Goal: Communication & Community: Answer question/provide support

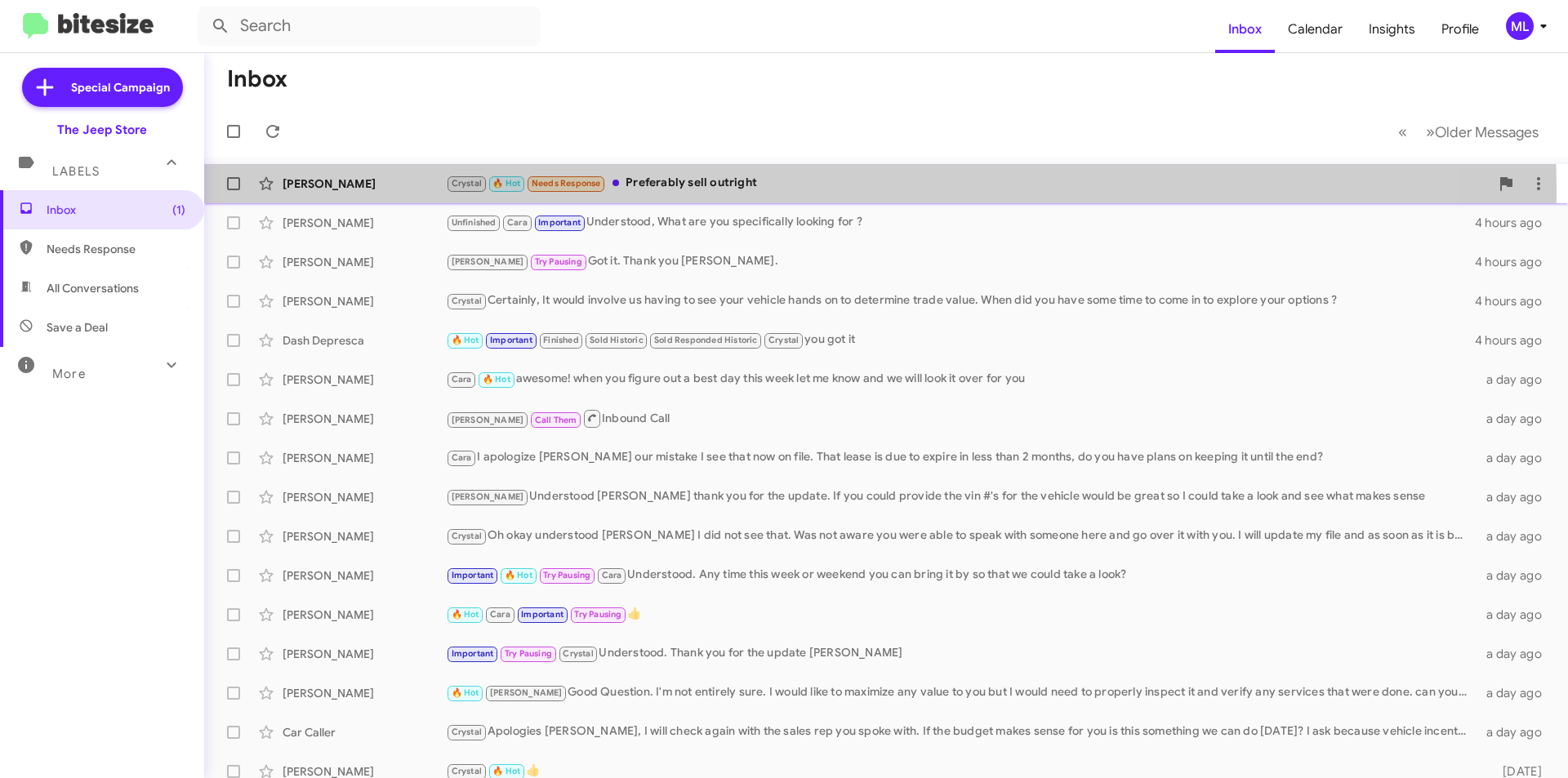
click at [678, 192] on div "Crystal 🔥 Hot Needs Response Preferably sell outright" at bounding box center [967, 183] width 1044 height 19
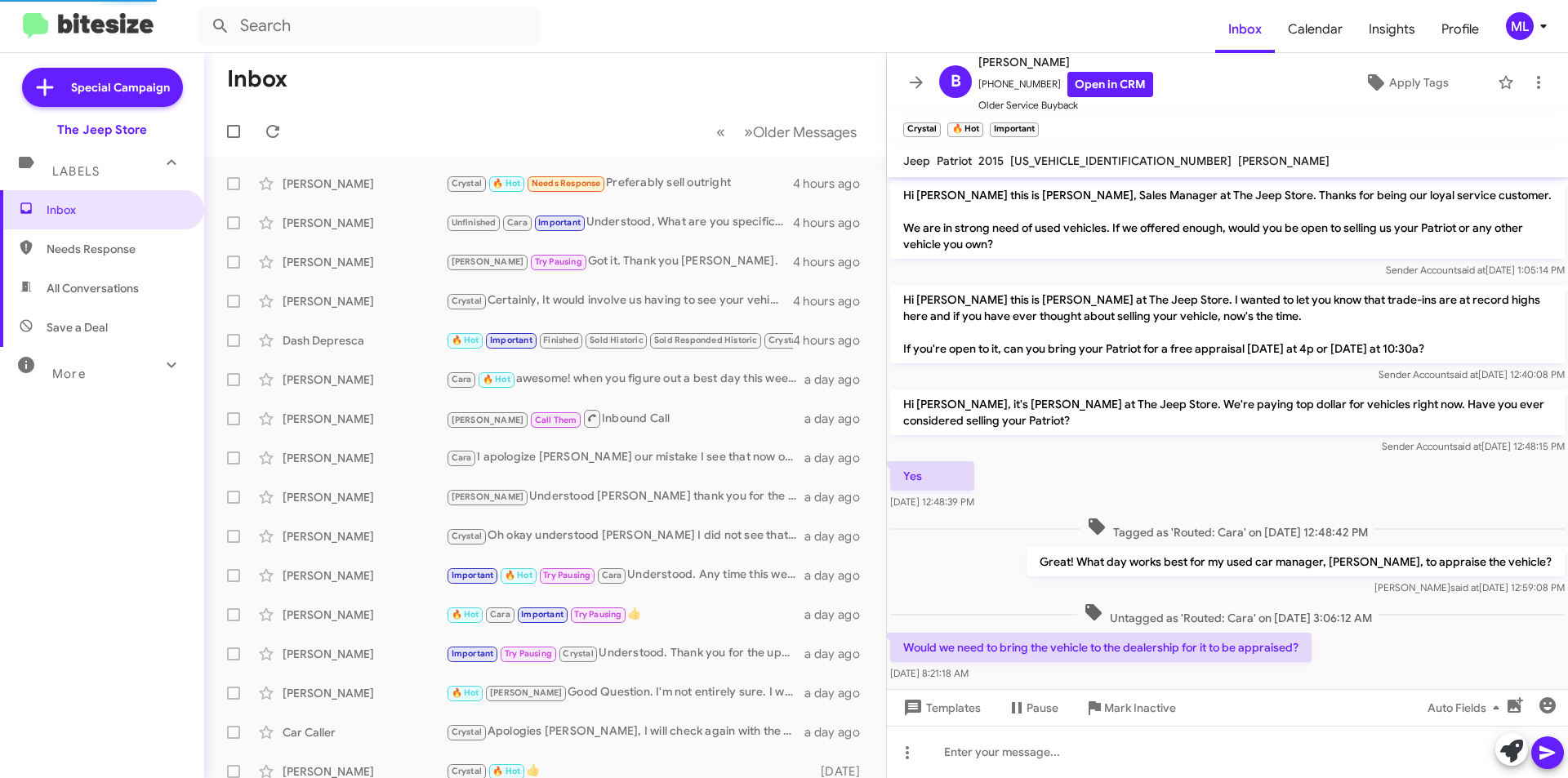
scroll to position [529, 0]
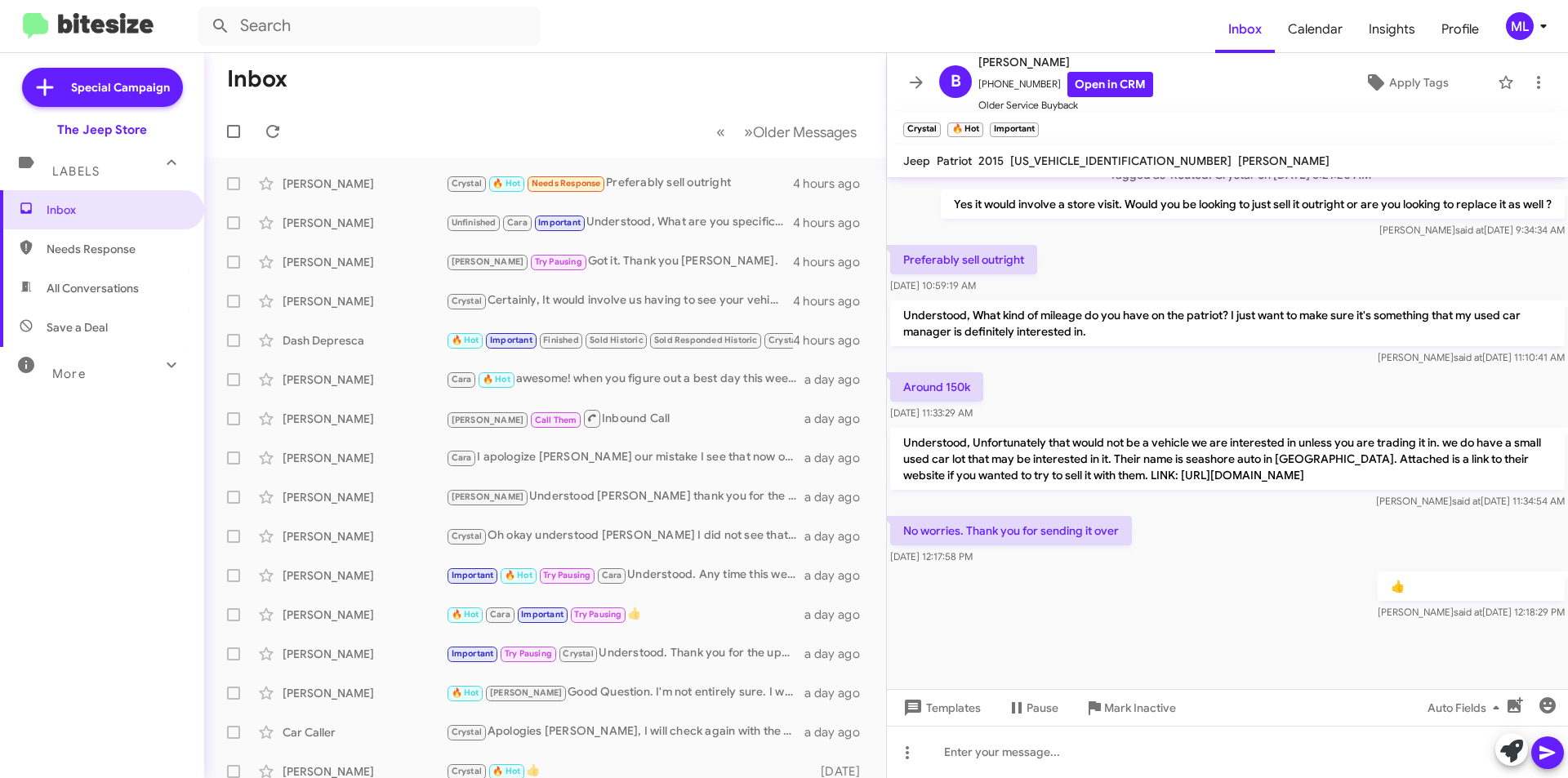
click at [85, 326] on span "Save a Deal" at bounding box center [77, 327] width 61 height 16
type input "in:not-interested"
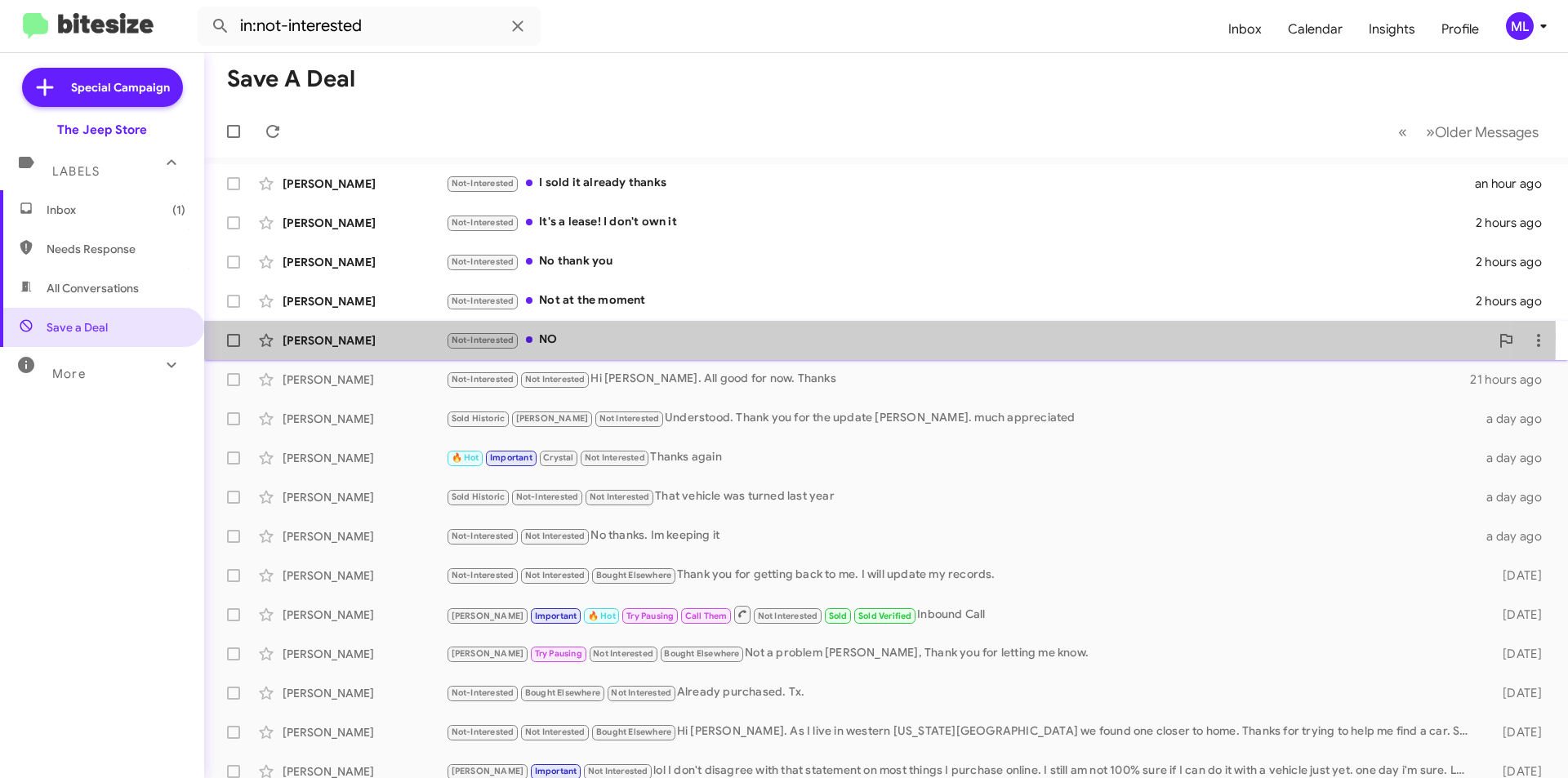
click at [600, 336] on div "Not-Interested NO" at bounding box center [967, 339] width 1044 height 19
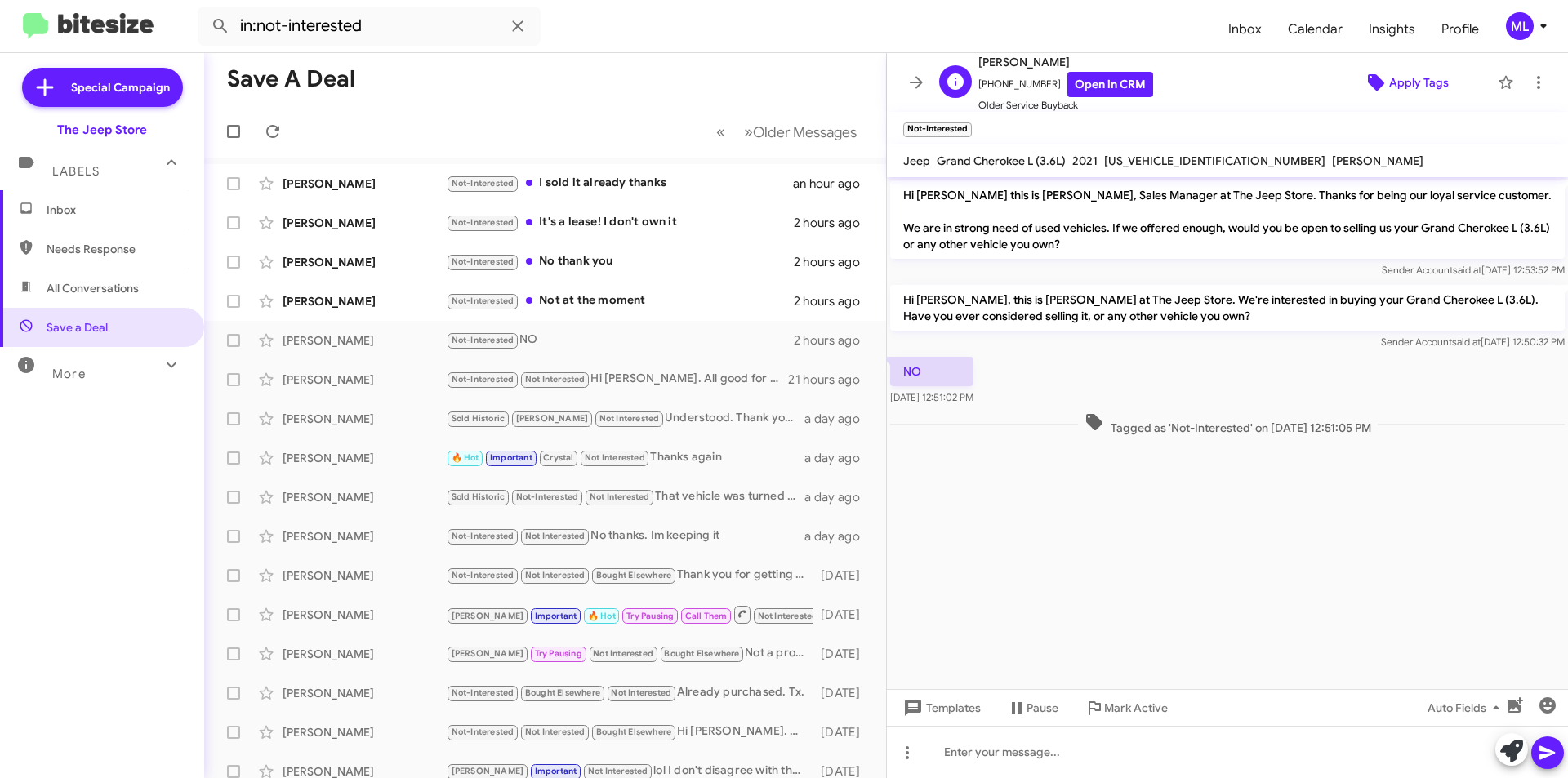
click at [1415, 82] on span "Apply Tags" at bounding box center [1418, 82] width 59 height 29
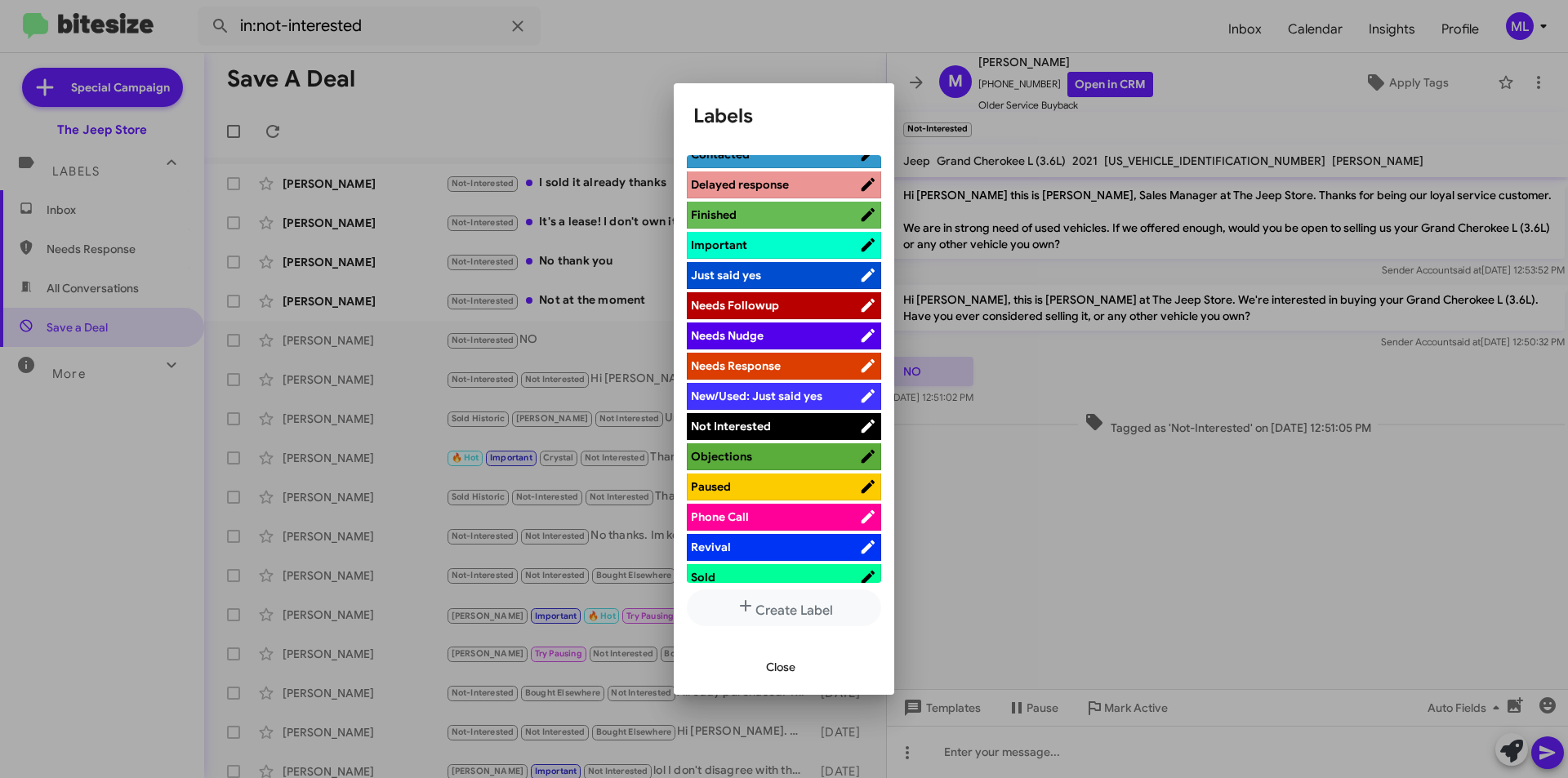
scroll to position [408, 0]
click at [797, 426] on span "Not Interested" at bounding box center [775, 425] width 168 height 16
click at [784, 666] on span "Close" at bounding box center [780, 666] width 29 height 29
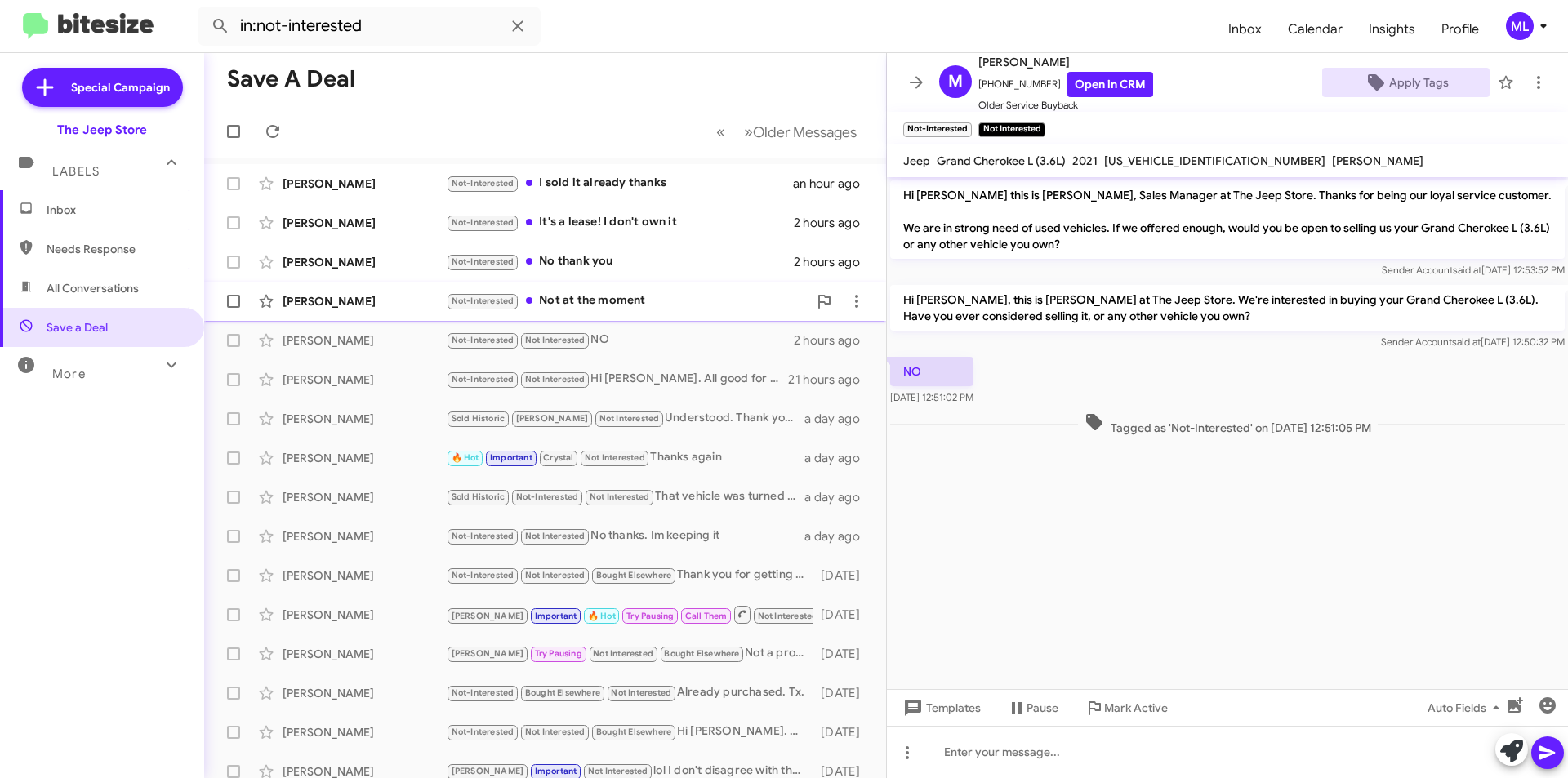
click at [663, 300] on div "Not-Interested Not at the moment" at bounding box center [626, 300] width 361 height 19
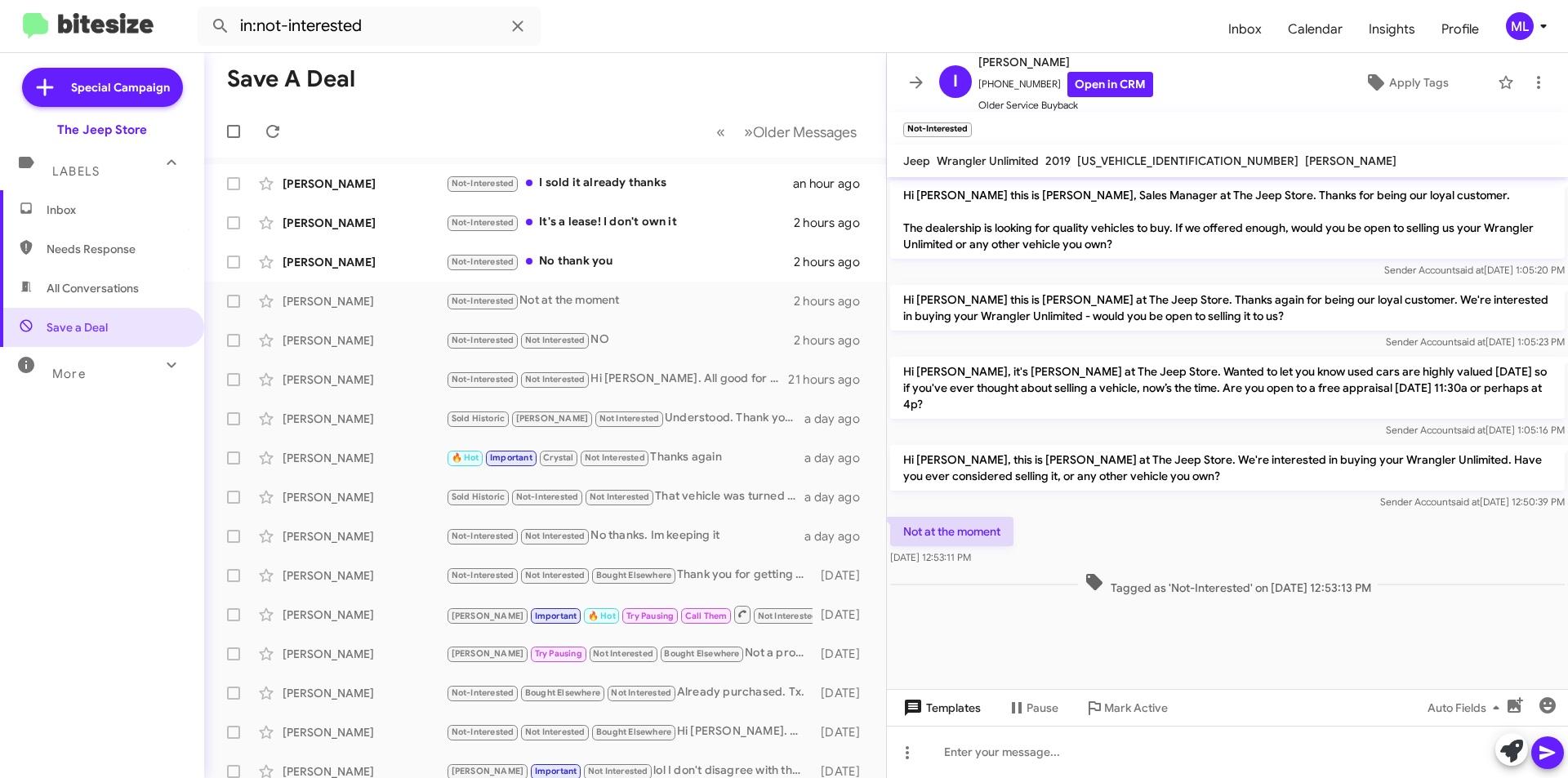
click at [961, 697] on span "Templates" at bounding box center [940, 708] width 81 height 29
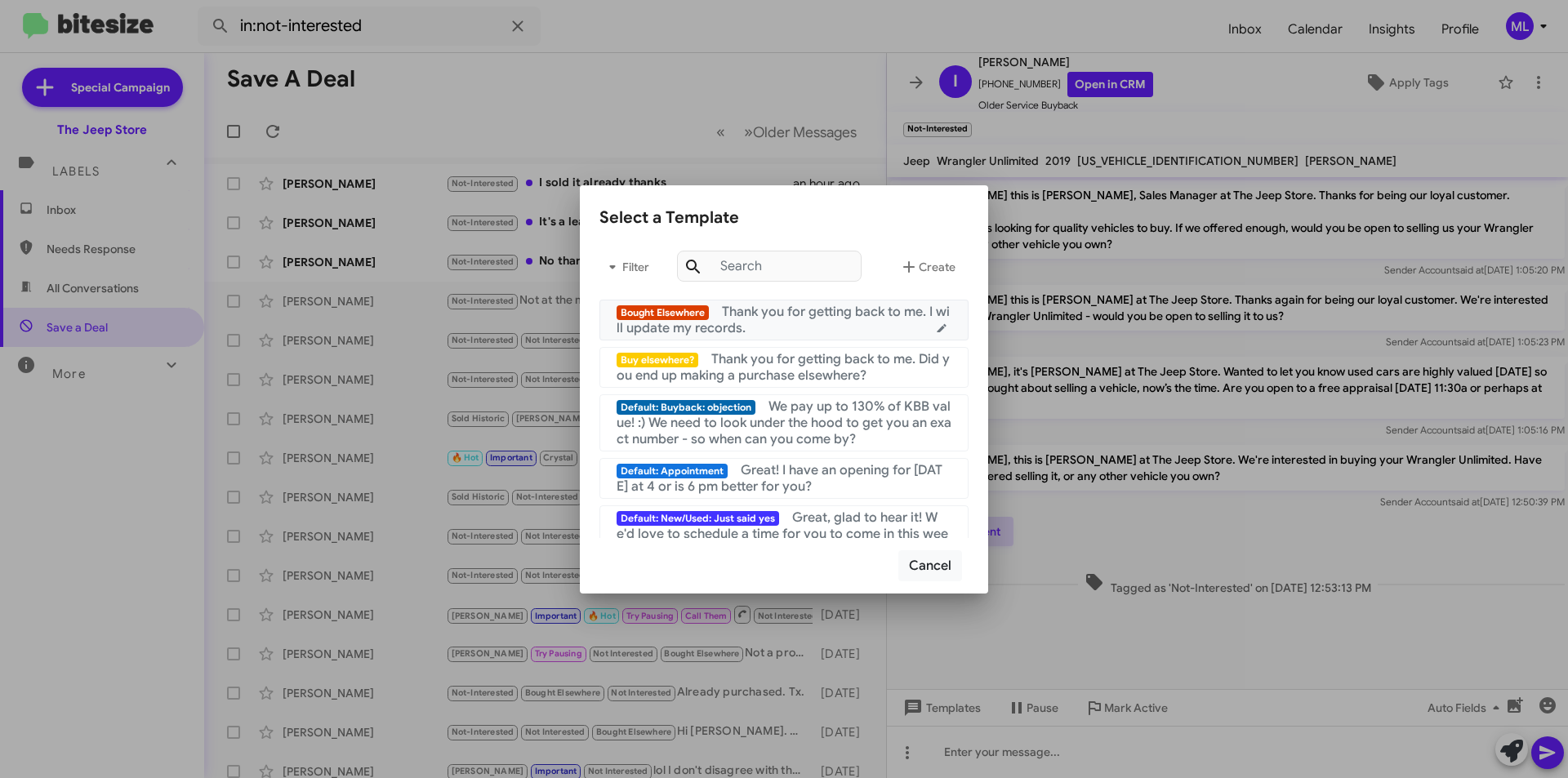
click at [775, 315] on span "Thank you for getting back to me. I will update my records." at bounding box center [783, 320] width 333 height 33
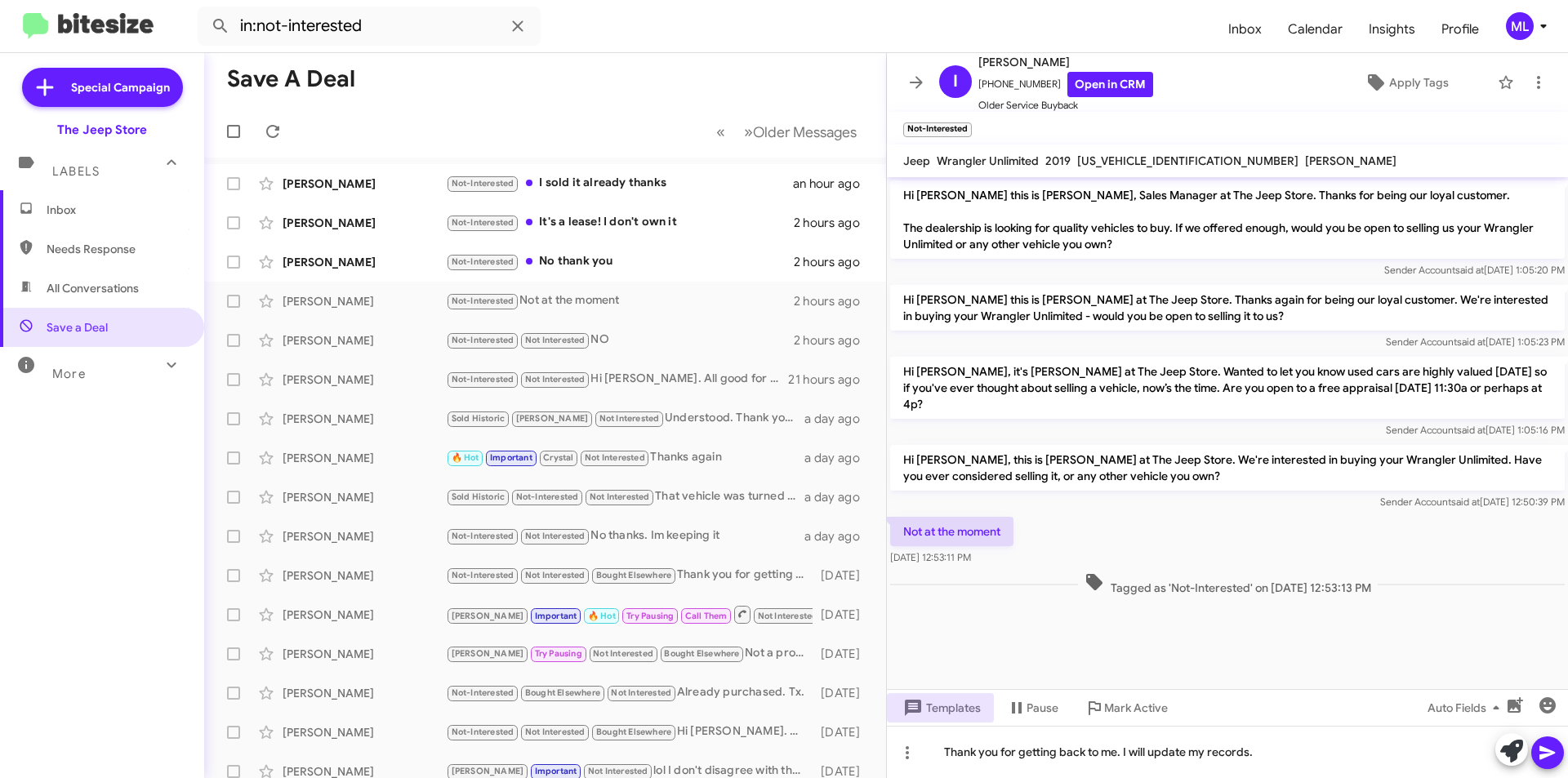
click at [1546, 750] on icon at bounding box center [1548, 753] width 16 height 14
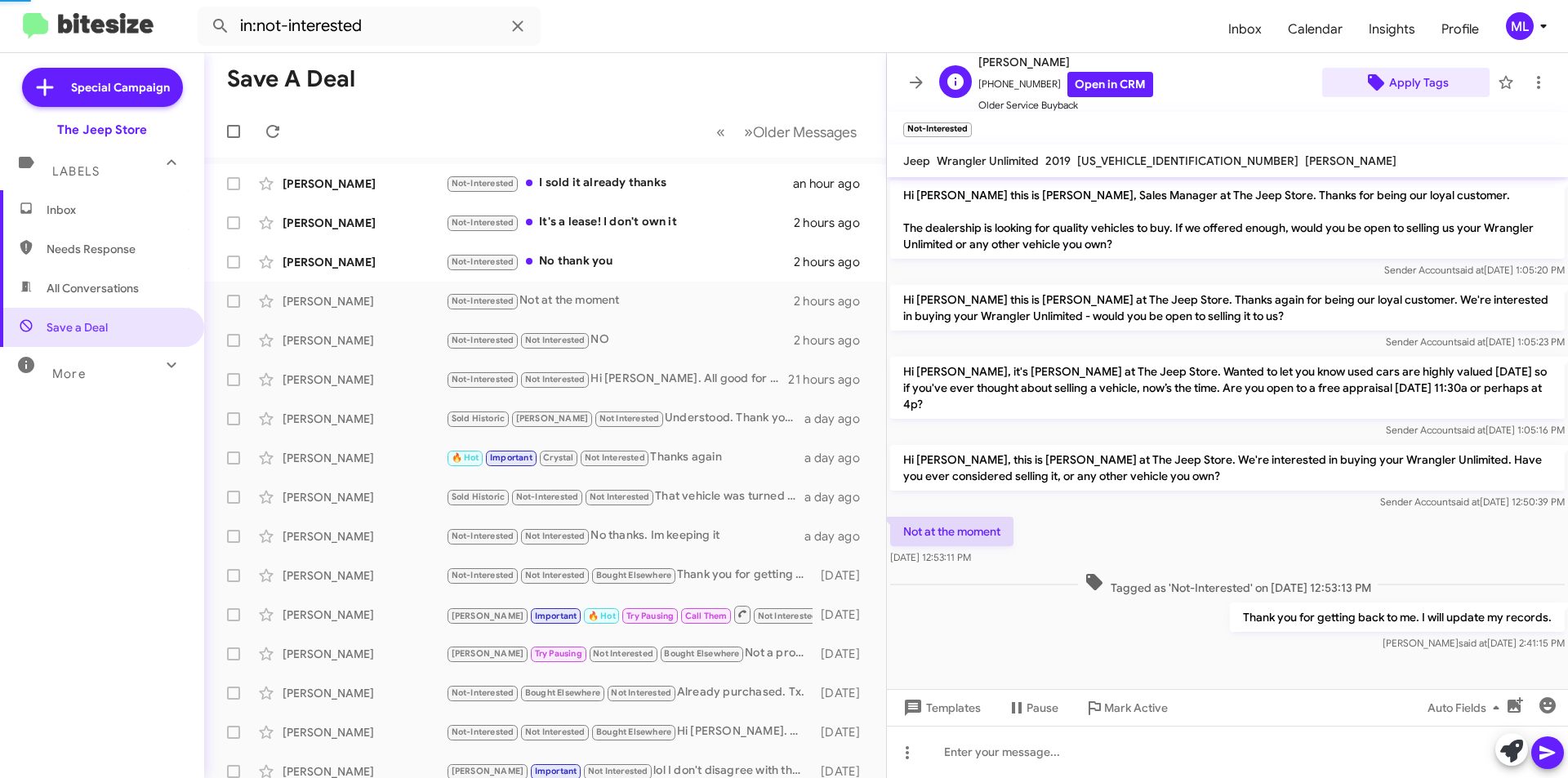
click at [1407, 83] on span "Apply Tags" at bounding box center [1418, 82] width 59 height 29
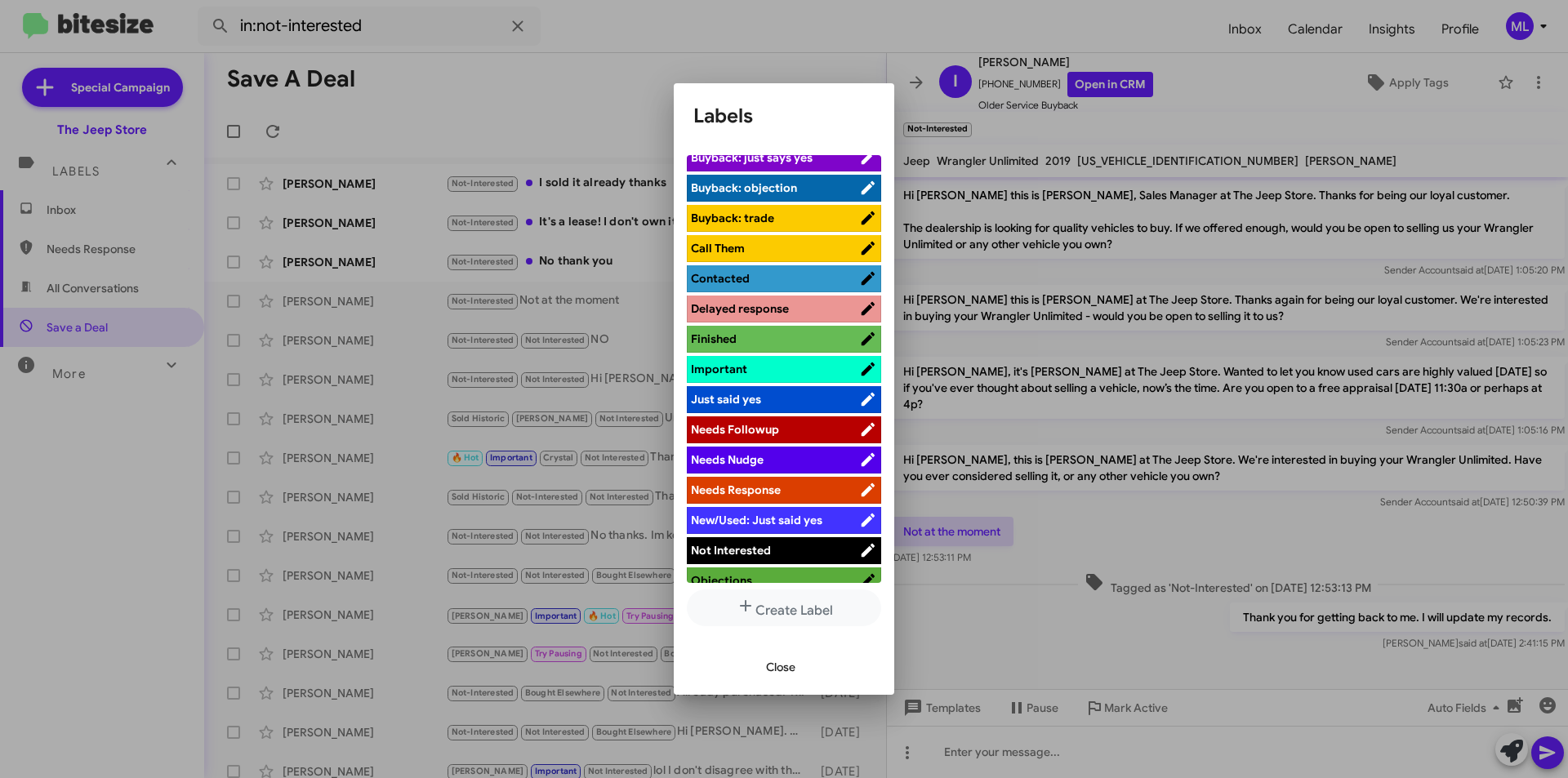
scroll to position [490, 0]
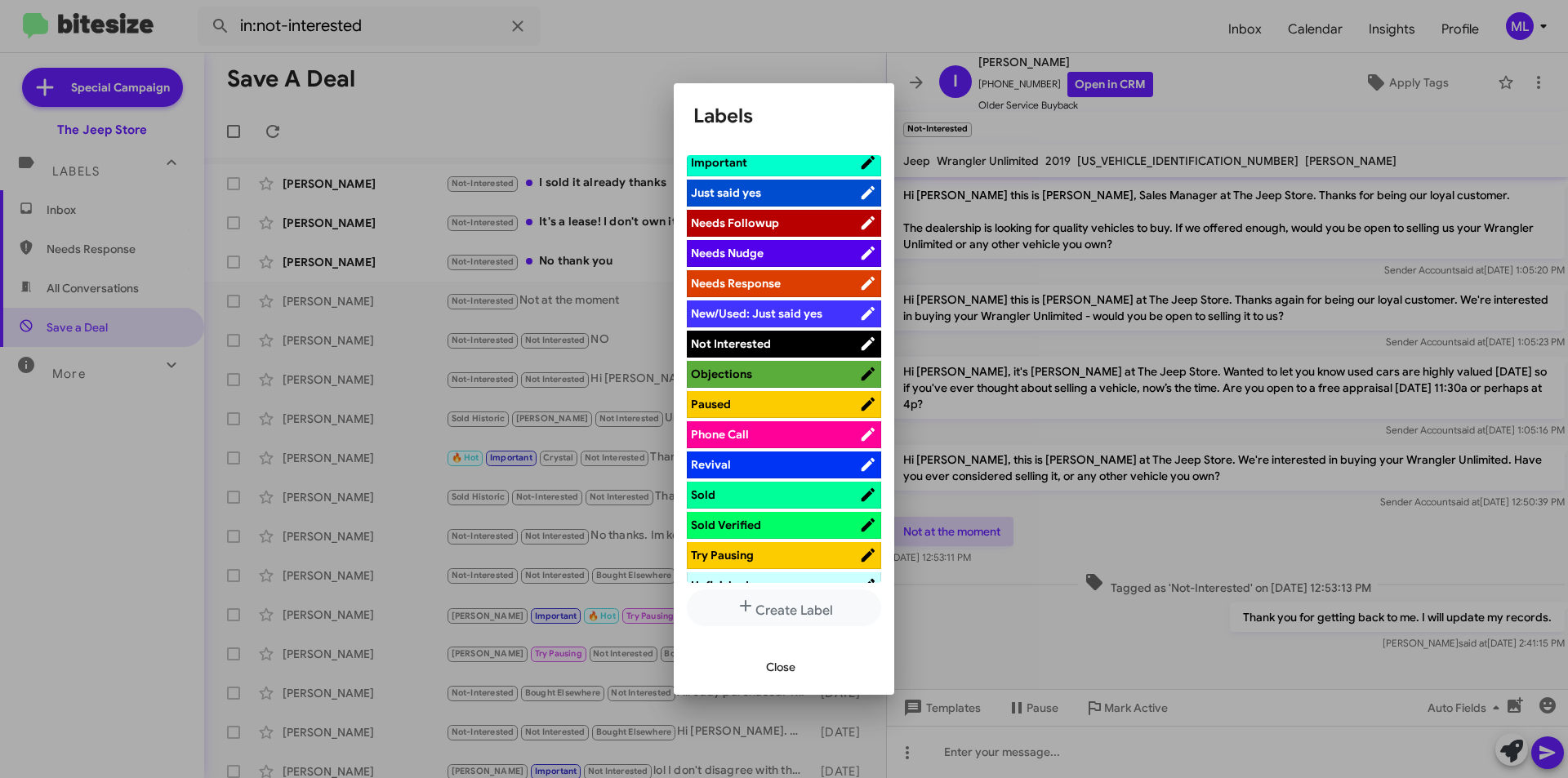
click at [763, 336] on span "Not Interested" at bounding box center [775, 344] width 168 height 16
click at [774, 663] on span "Close" at bounding box center [780, 666] width 29 height 29
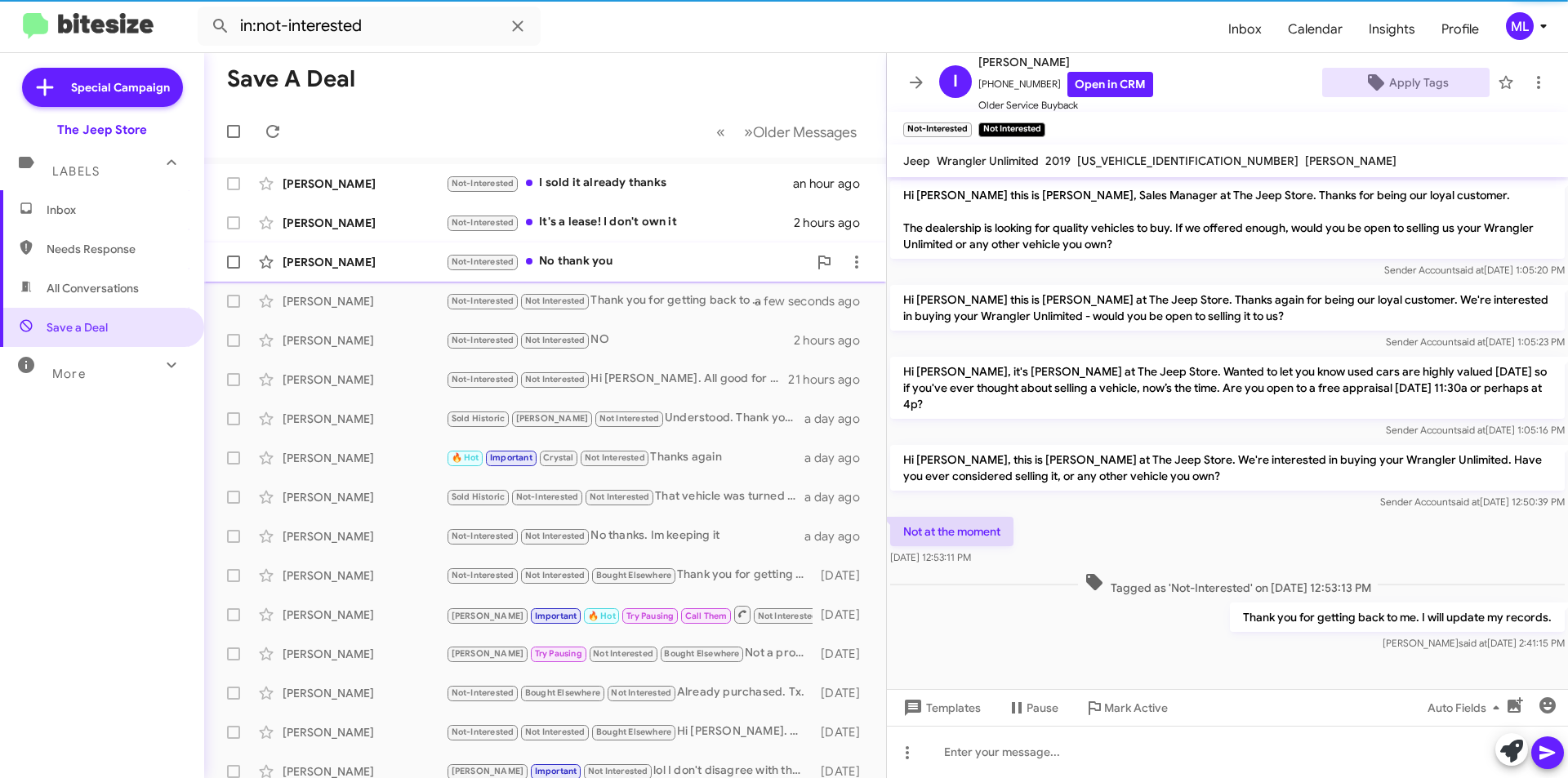
click at [630, 253] on div "Not-Interested No thank you" at bounding box center [626, 261] width 361 height 19
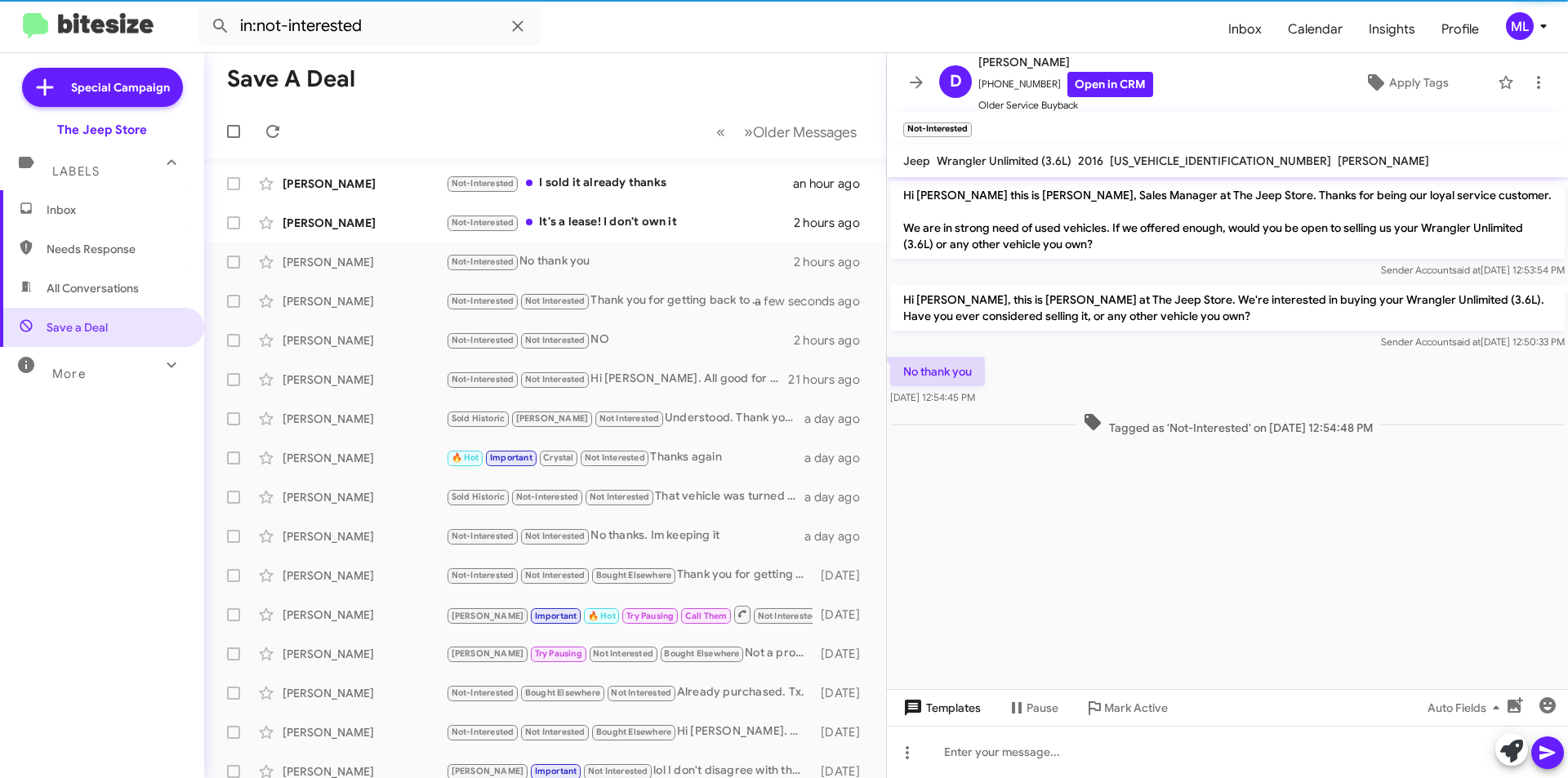
click at [936, 718] on span "Templates" at bounding box center [940, 708] width 81 height 29
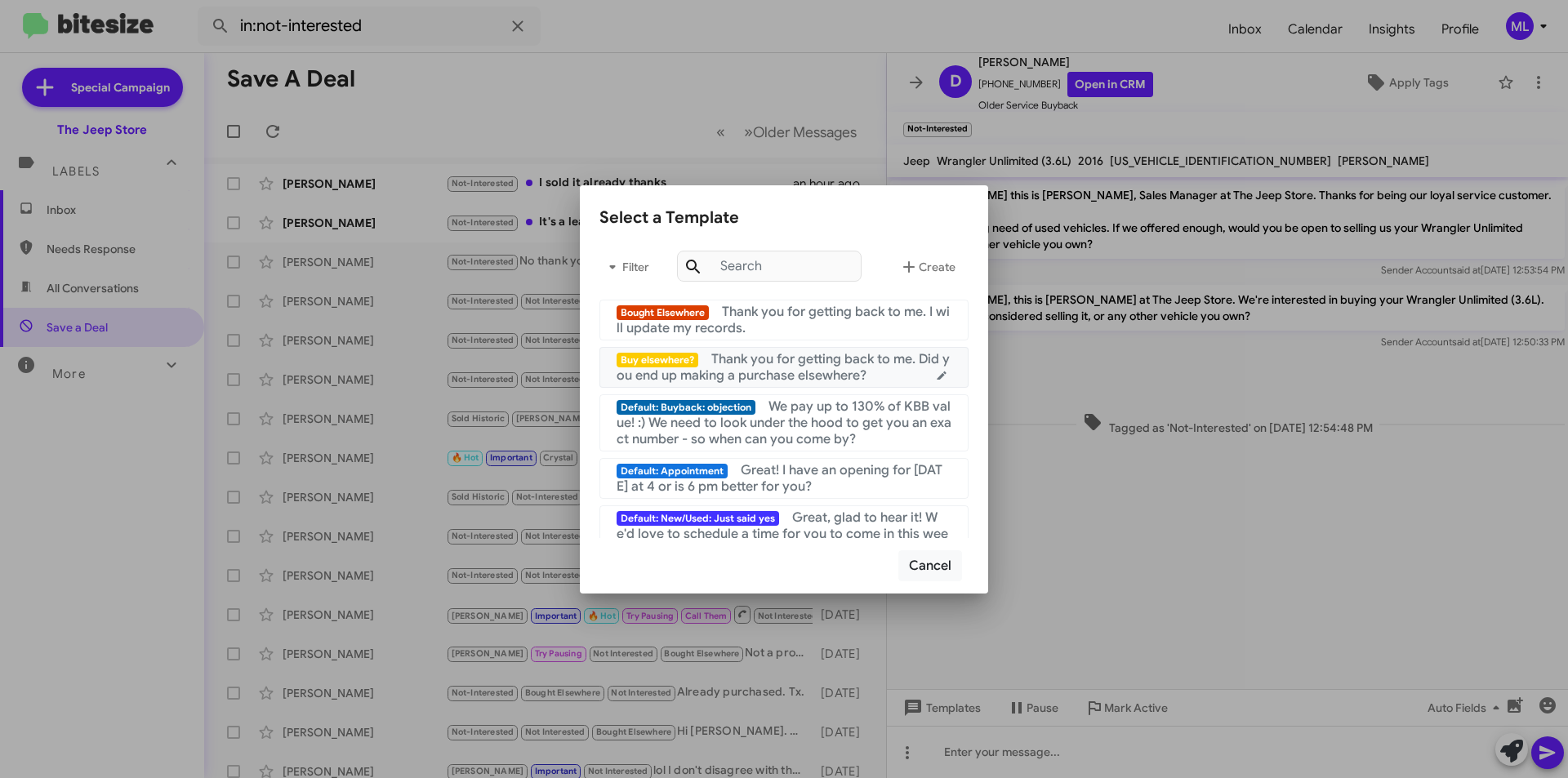
click at [811, 362] on span "Thank you for getting back to me. Did you end up making a purchase elsewhere?" at bounding box center [783, 367] width 333 height 33
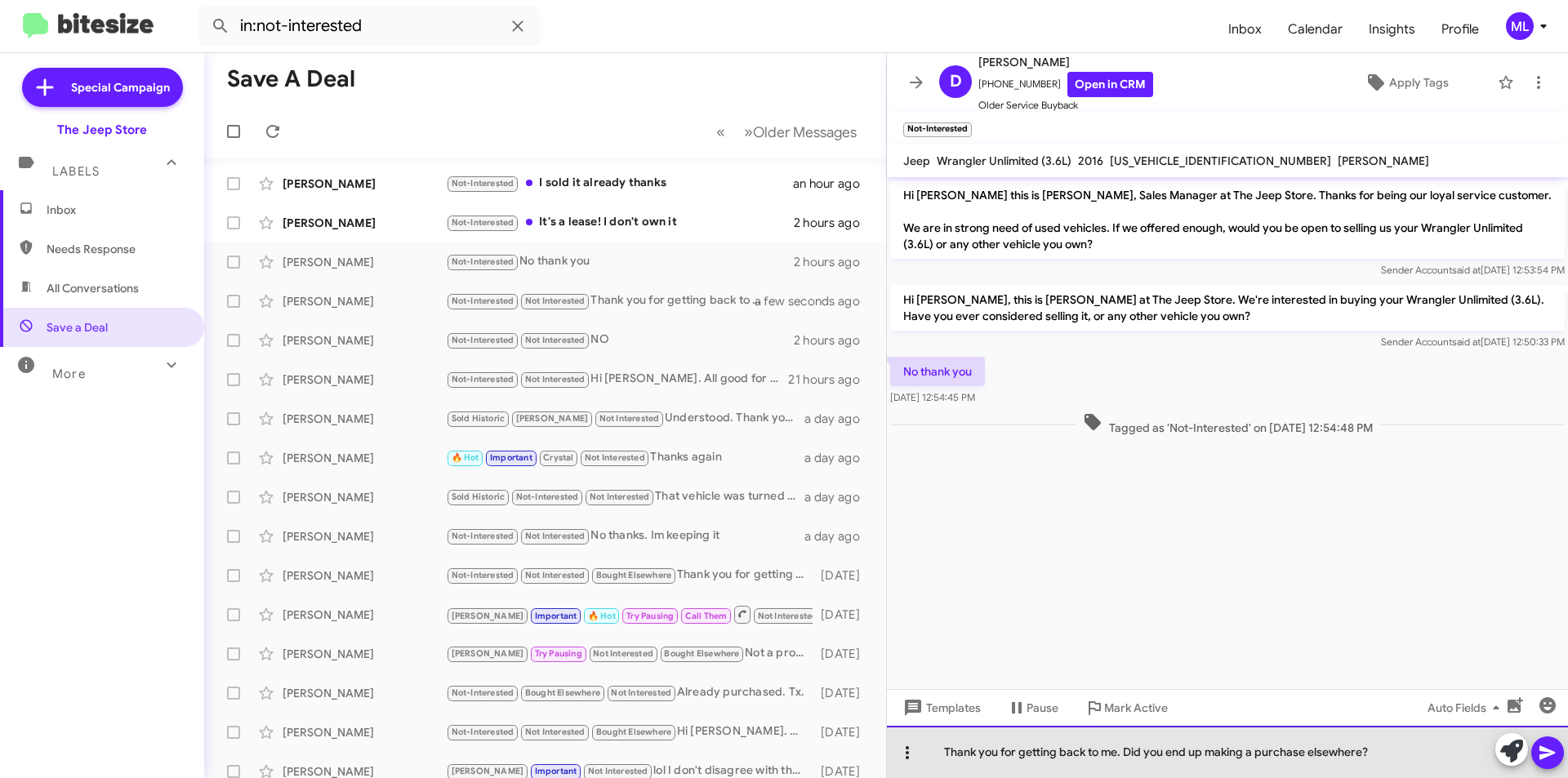
drag, startPoint x: 1453, startPoint y: 747, endPoint x: 917, endPoint y: 763, distance: 536.2
click at [917, 763] on div "Thank you for getting back to me. Did you end up making a purchase elsewhere?" at bounding box center [1227, 751] width 681 height 52
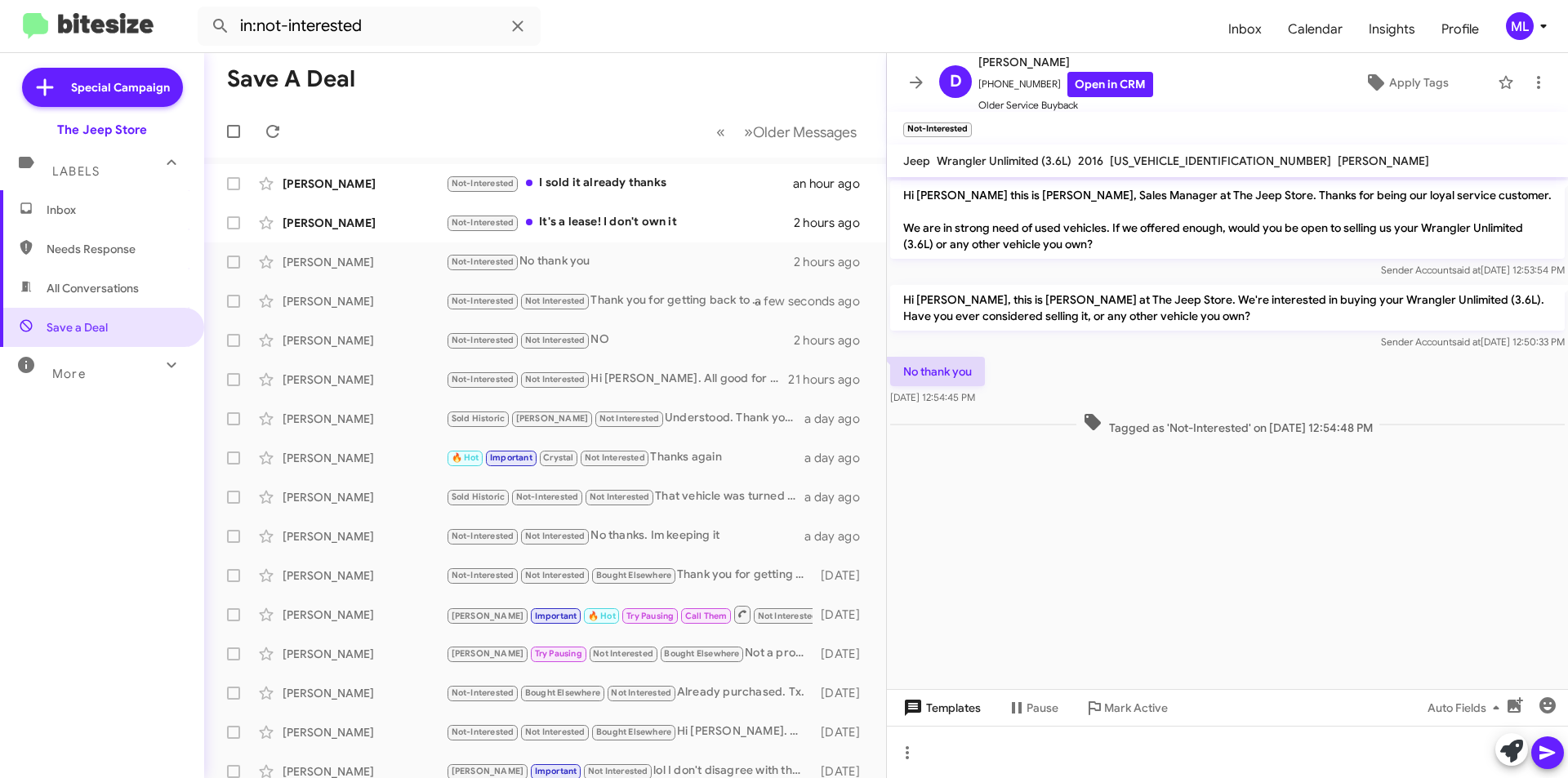
click at [954, 718] on span "Templates" at bounding box center [940, 708] width 81 height 29
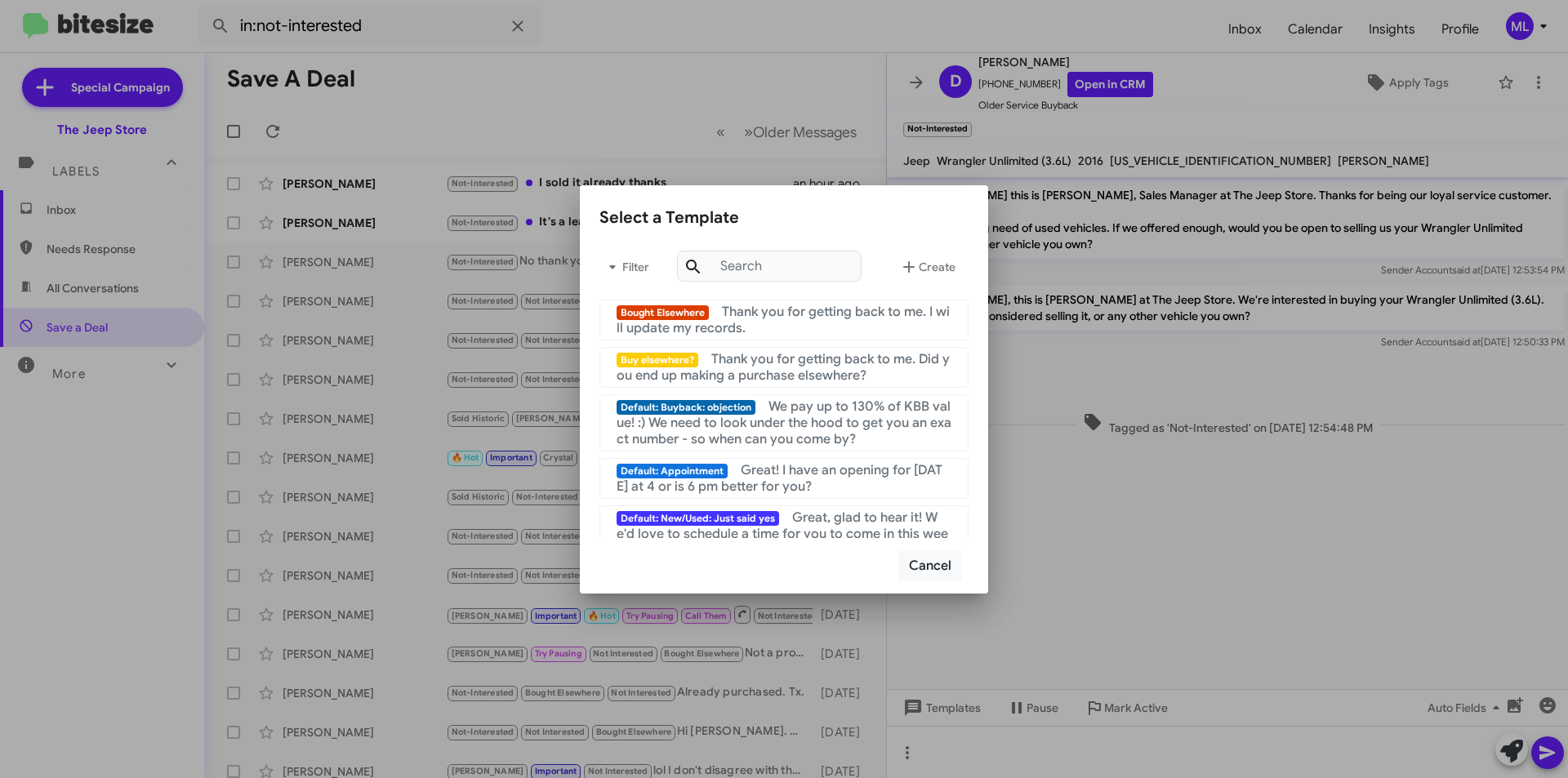
click at [827, 330] on div "Bought Elsewhere Thank you for getting back to me. I will update my records." at bounding box center [784, 320] width 335 height 33
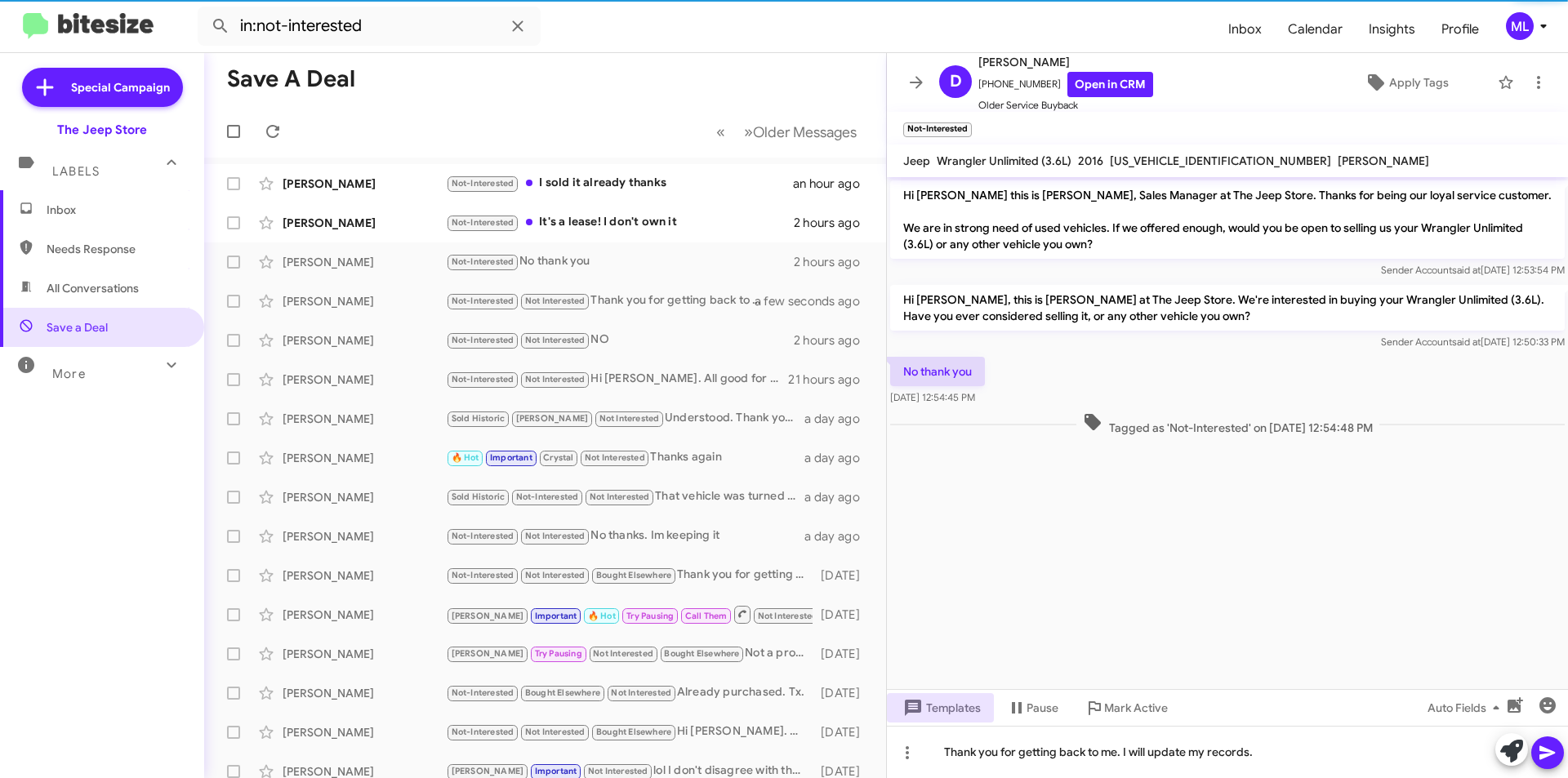
click at [1556, 757] on icon at bounding box center [1548, 753] width 19 height 19
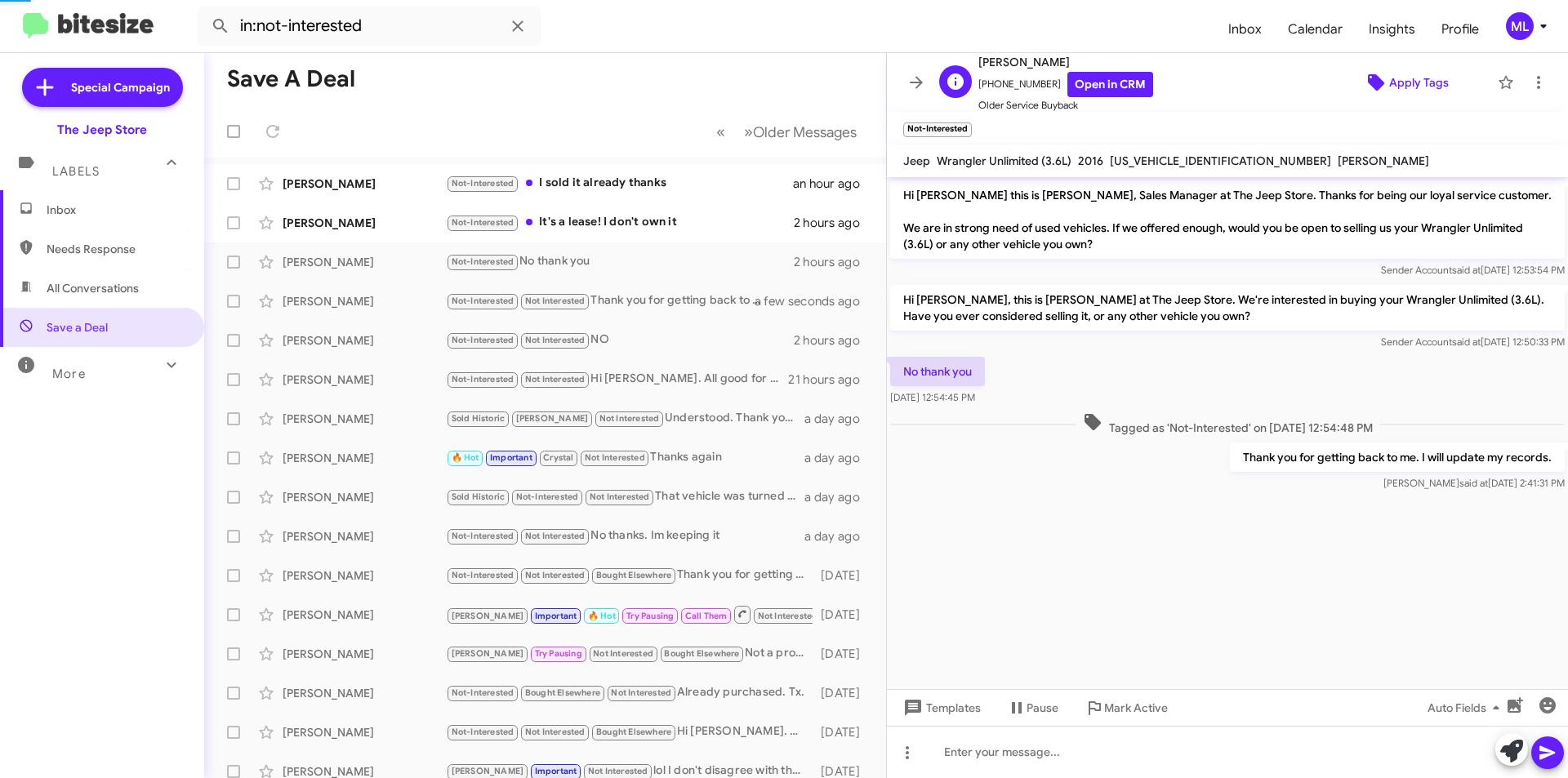
click at [1406, 86] on span "Apply Tags" at bounding box center [1418, 82] width 59 height 29
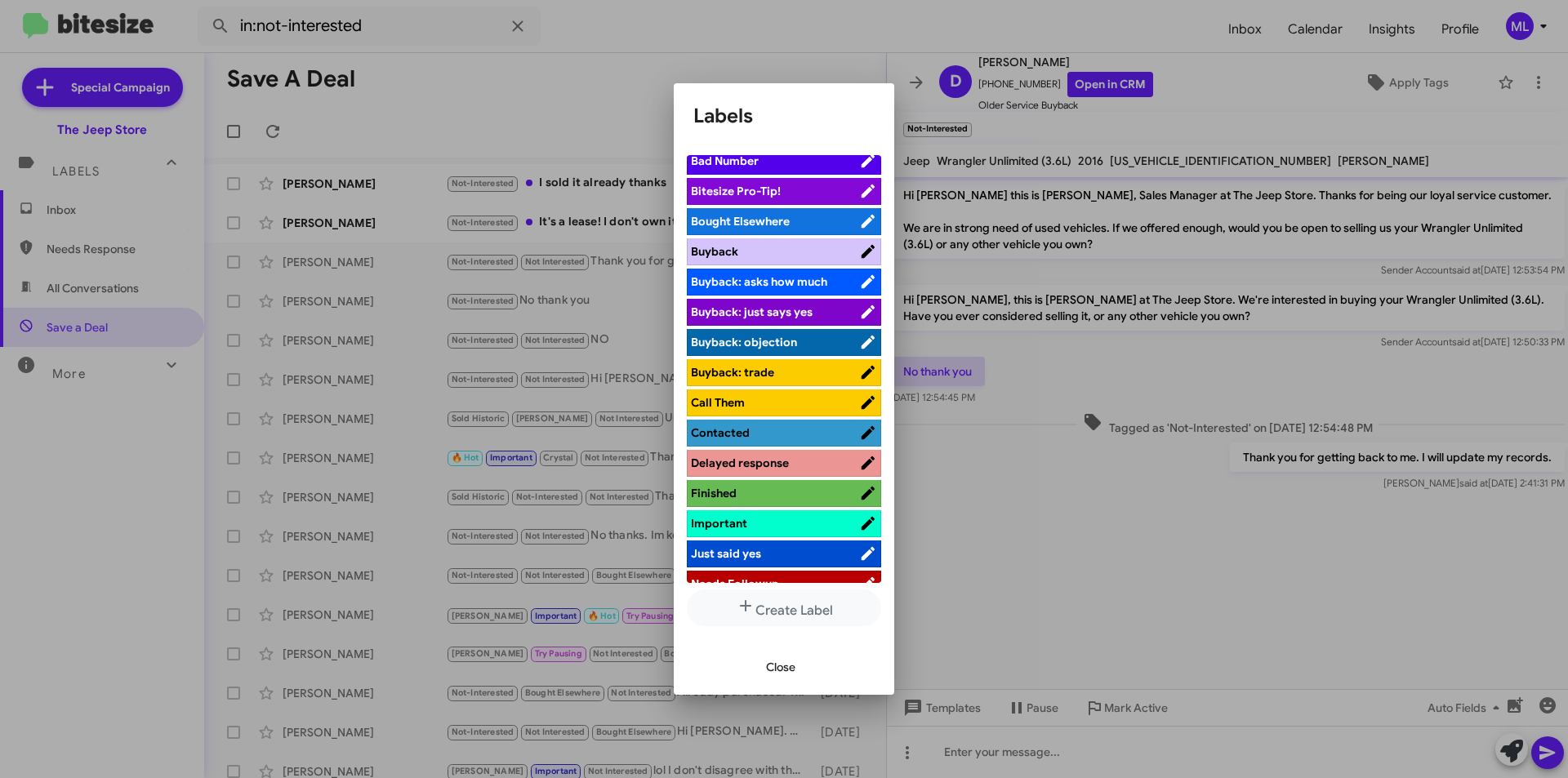
scroll to position [408, 0]
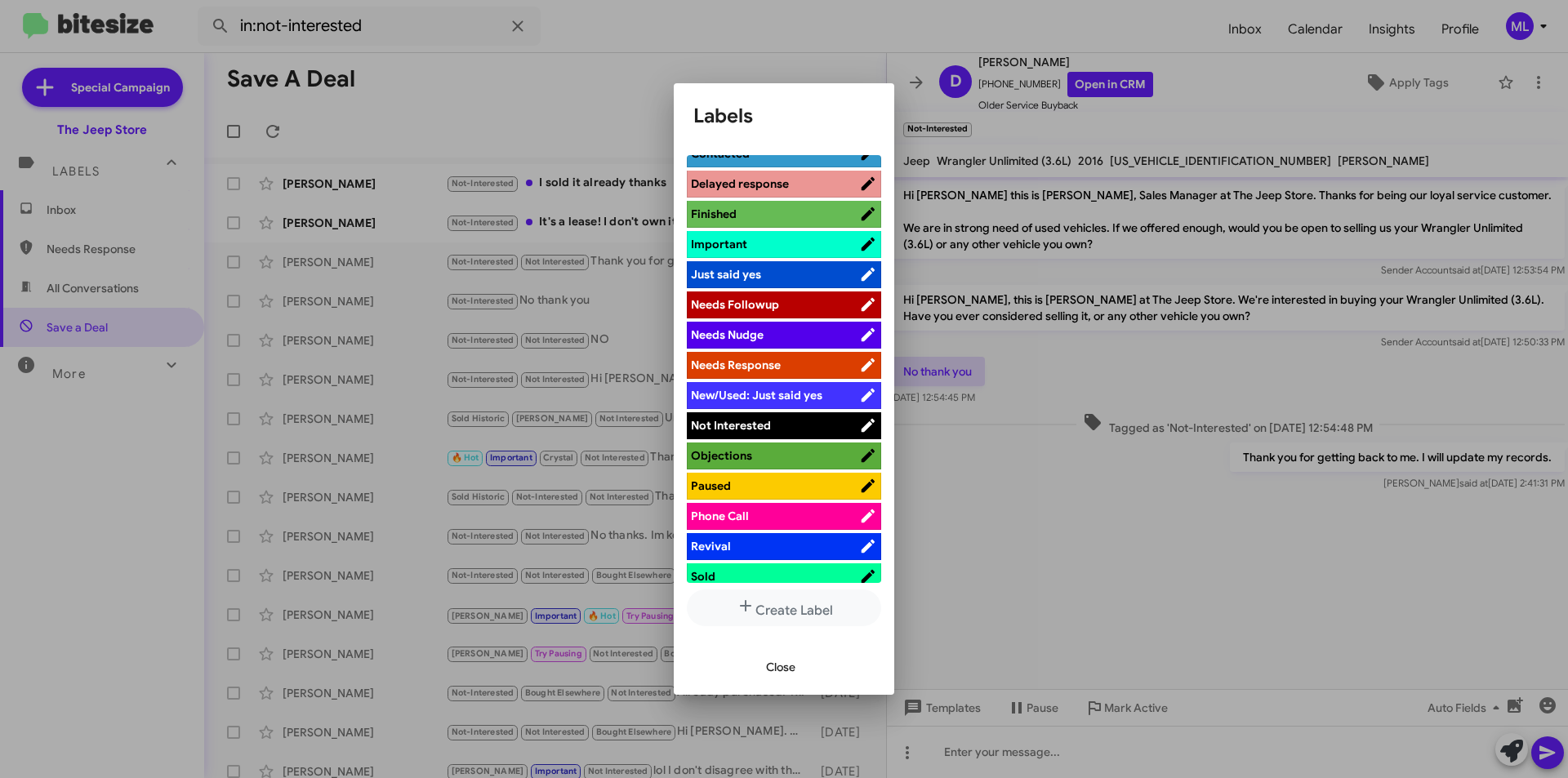
click at [780, 423] on span "Not Interested" at bounding box center [775, 425] width 168 height 16
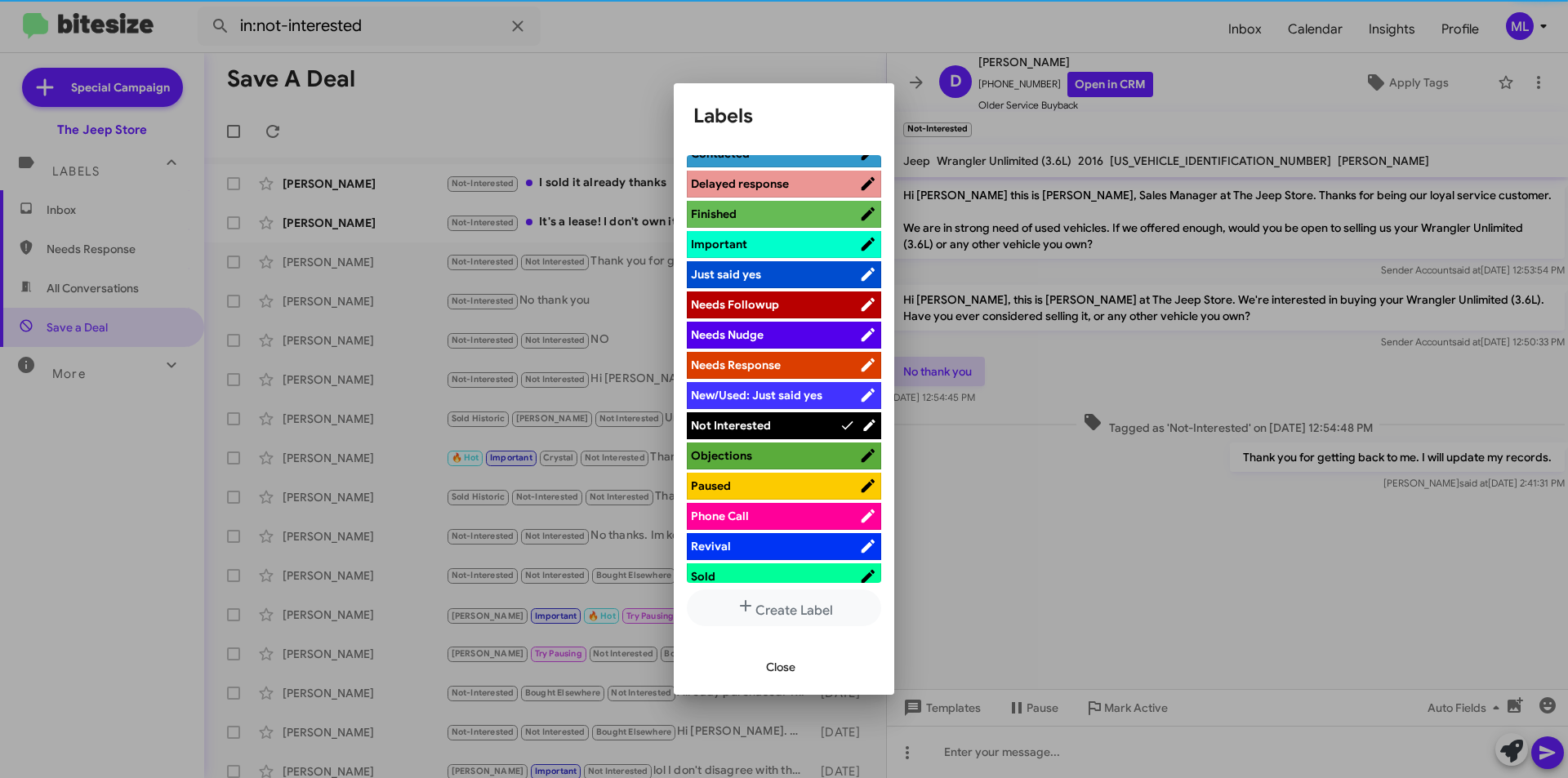
click at [771, 668] on span "Close" at bounding box center [780, 666] width 29 height 29
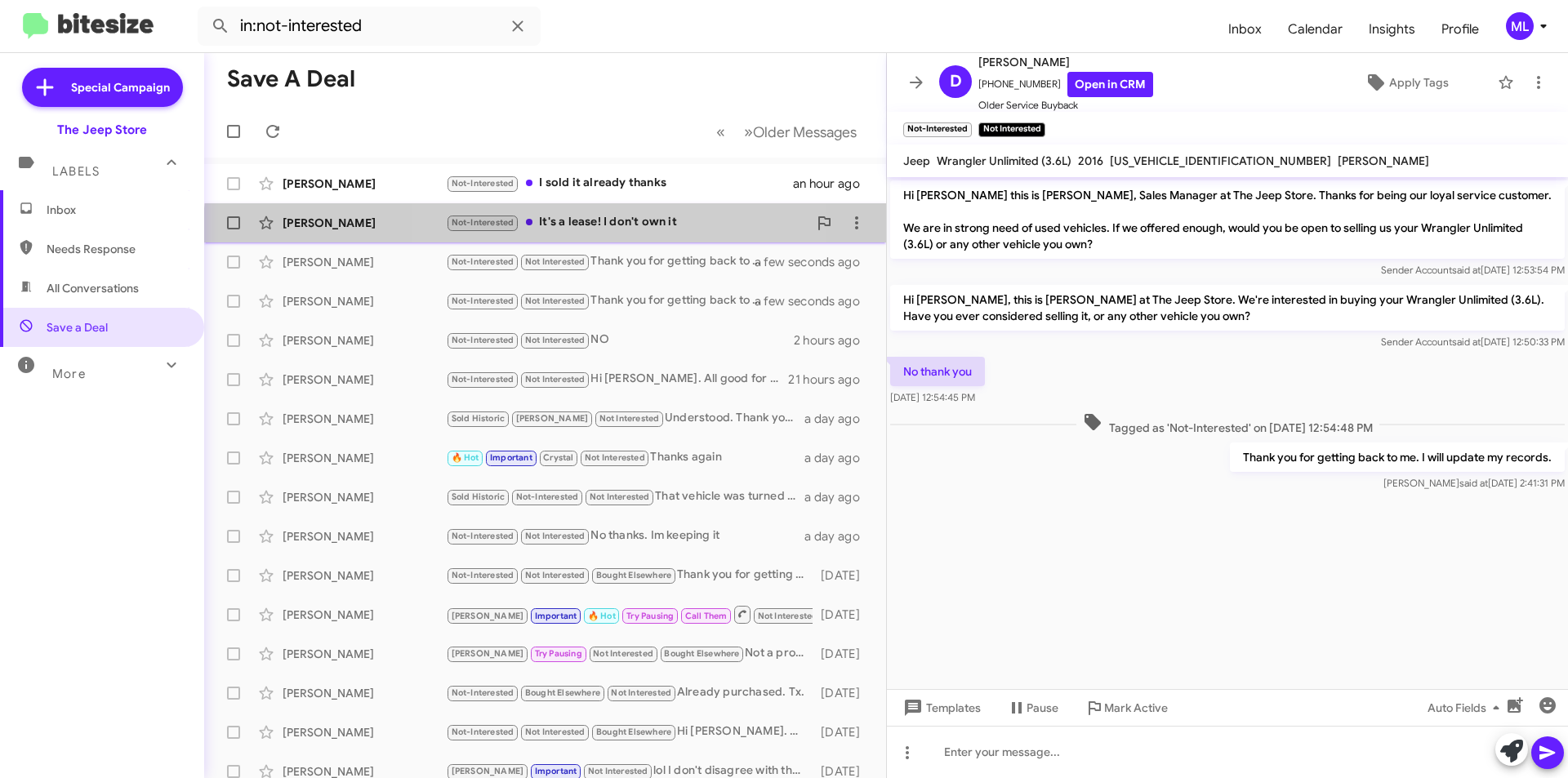
click at [628, 235] on div "[PERSON_NAME] Not-Interested It's a lease! I don't own it 2 hours ago" at bounding box center [545, 222] width 656 height 33
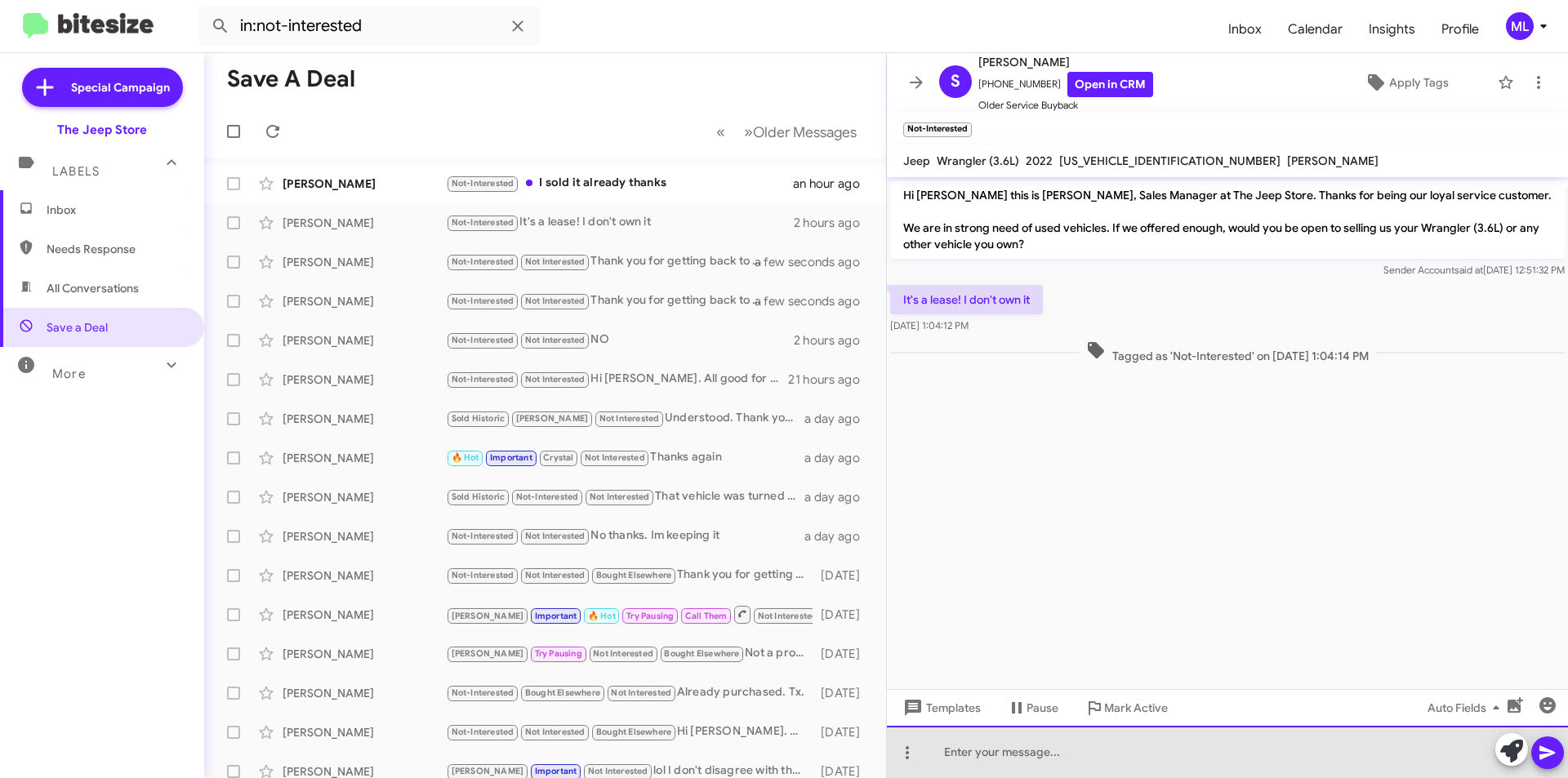
click at [950, 748] on div at bounding box center [1227, 751] width 681 height 52
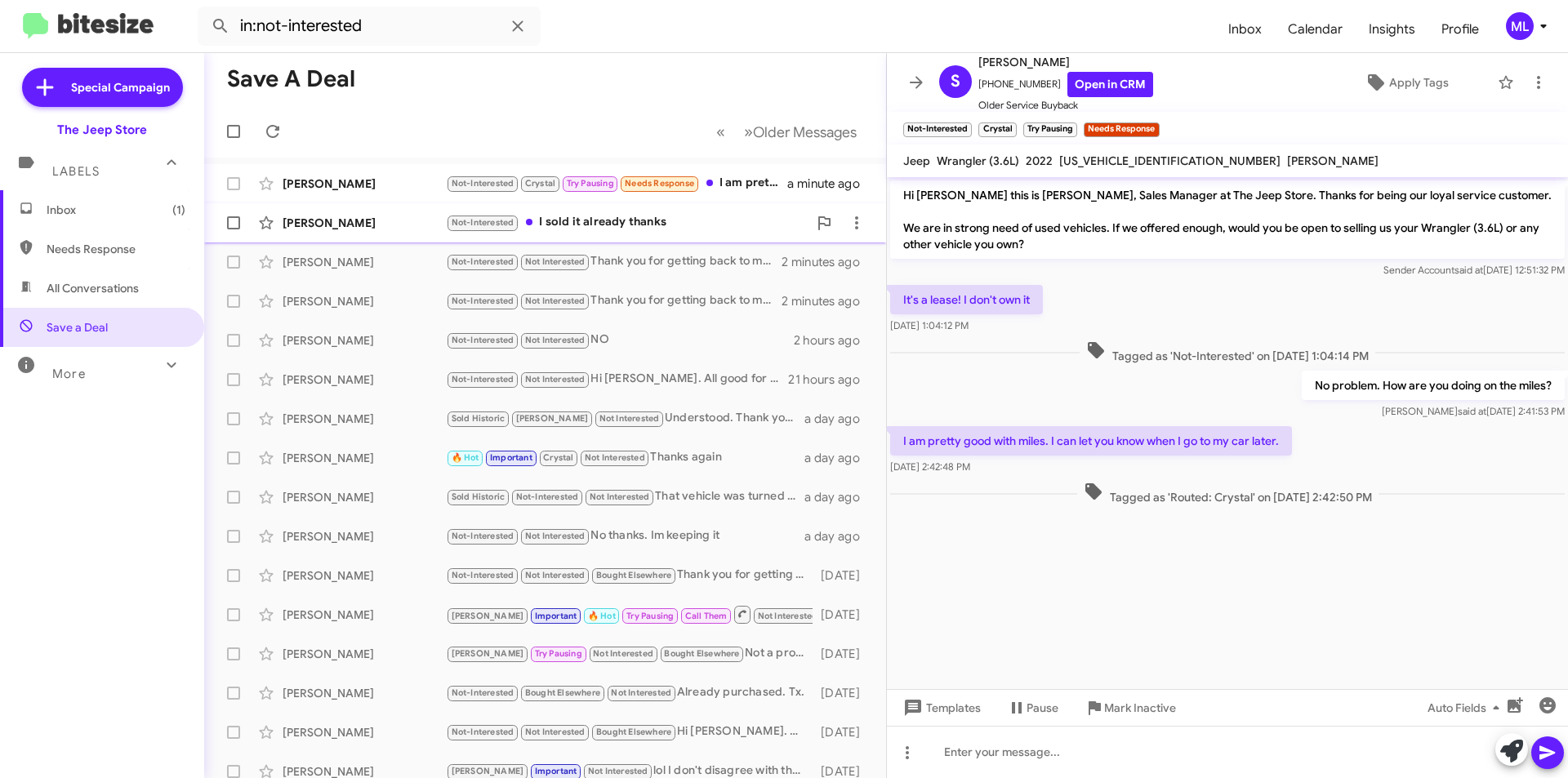
click at [660, 225] on div "Not-Interested I sold it already thanks" at bounding box center [626, 222] width 361 height 19
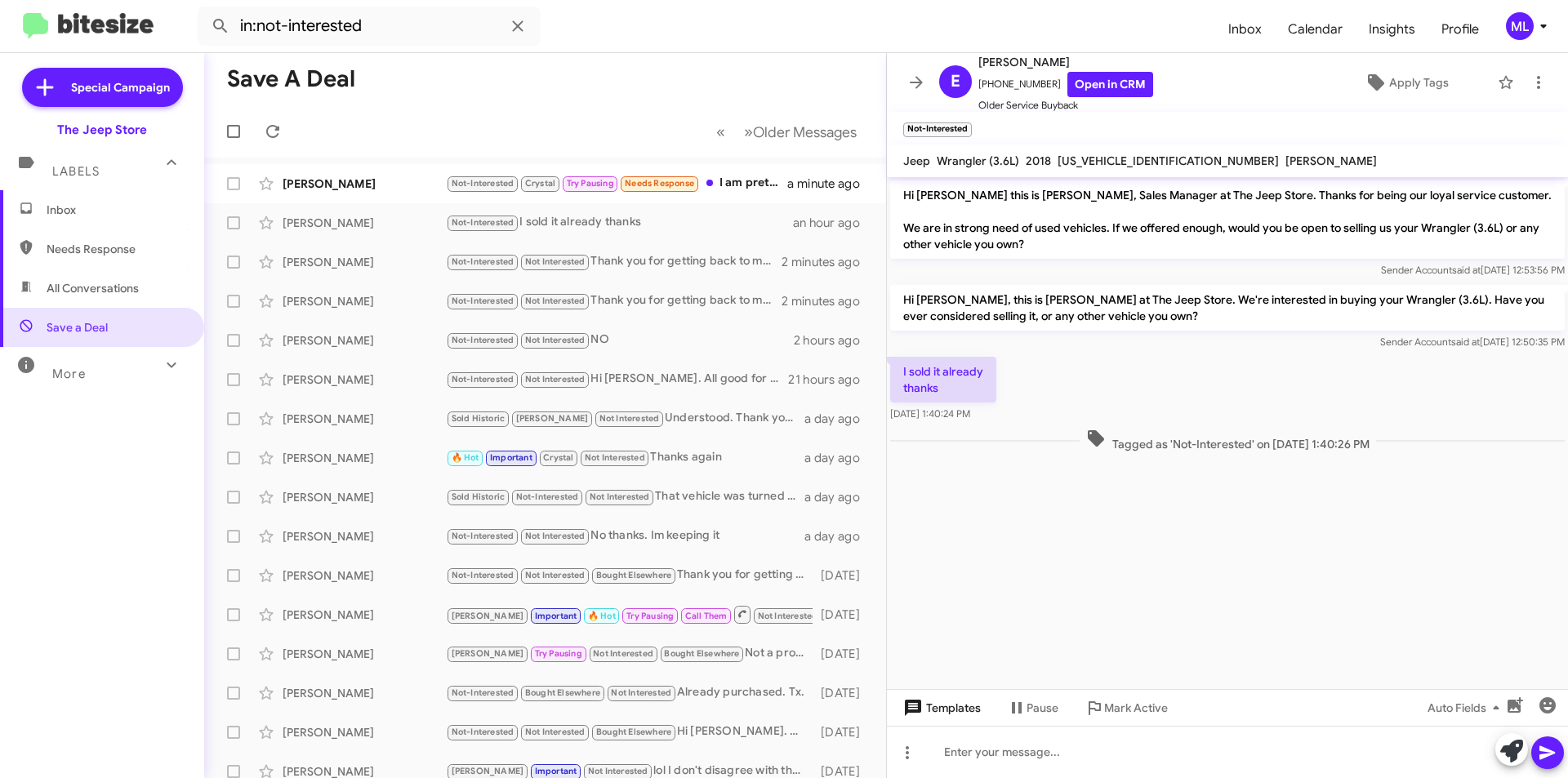
click at [955, 694] on span "Templates" at bounding box center [940, 708] width 81 height 29
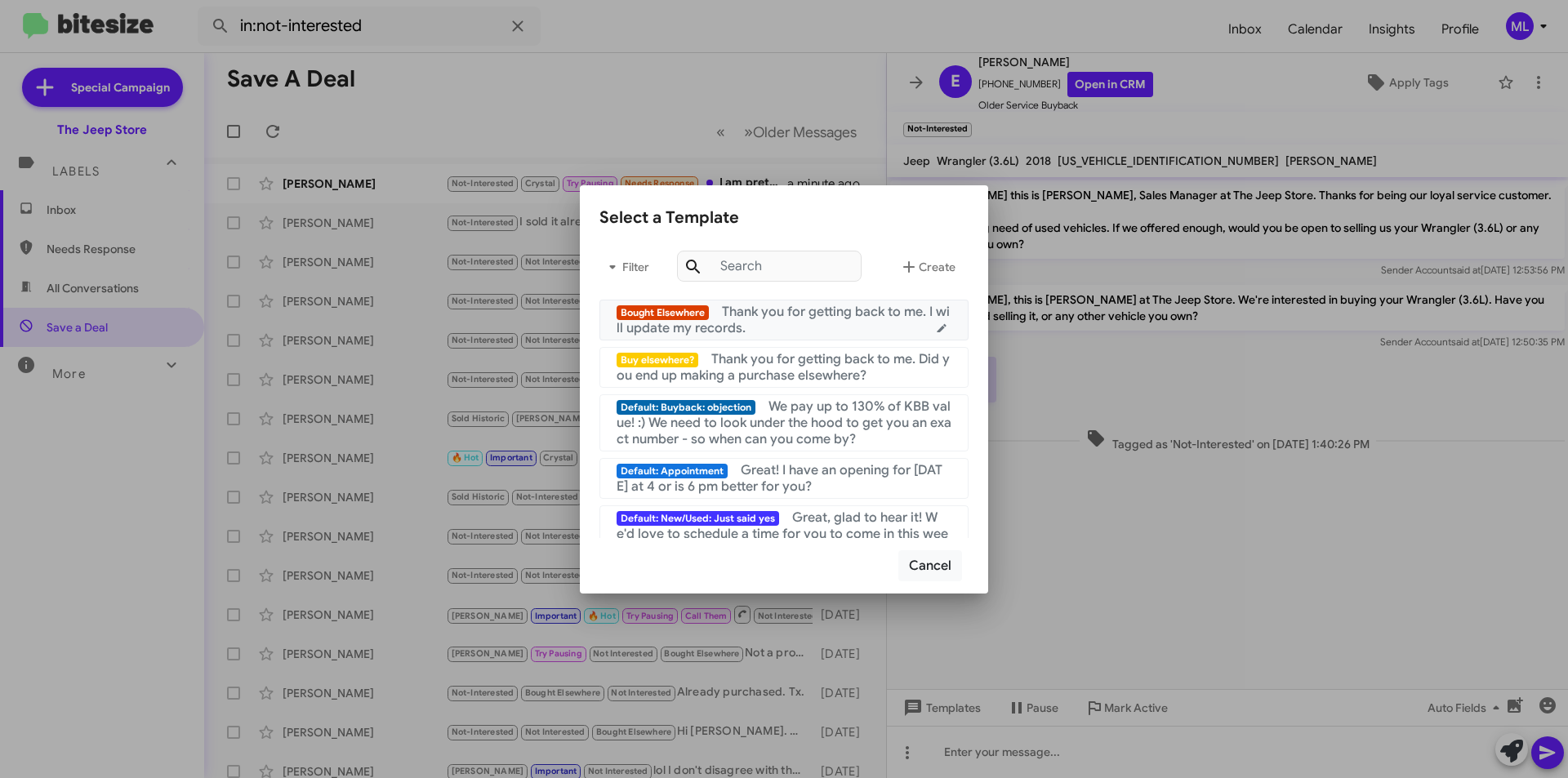
click at [772, 326] on div "Bought Elsewhere Thank you for getting back to me. I will update my records." at bounding box center [784, 320] width 335 height 33
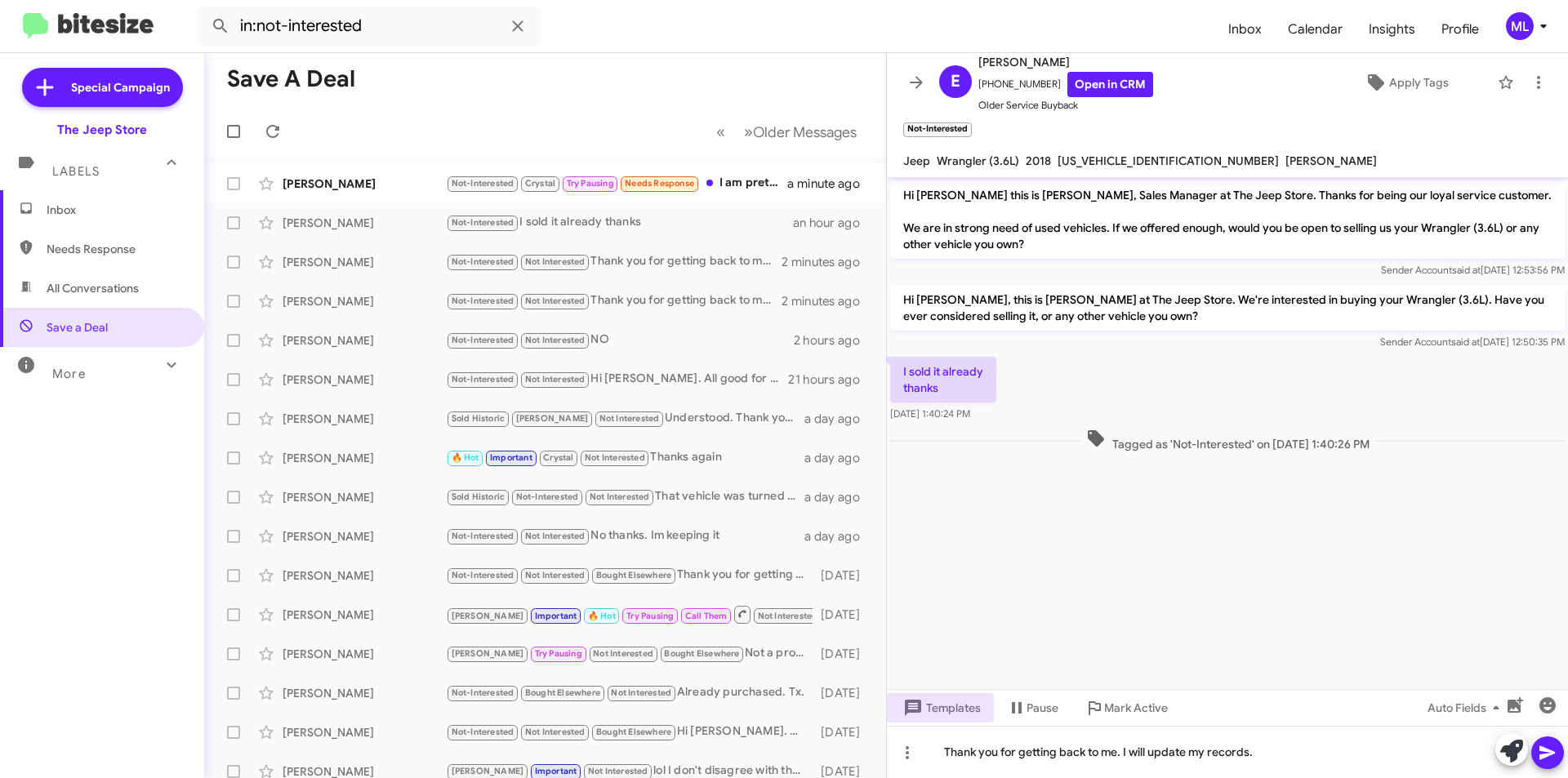
click at [1544, 752] on icon at bounding box center [1548, 753] width 19 height 19
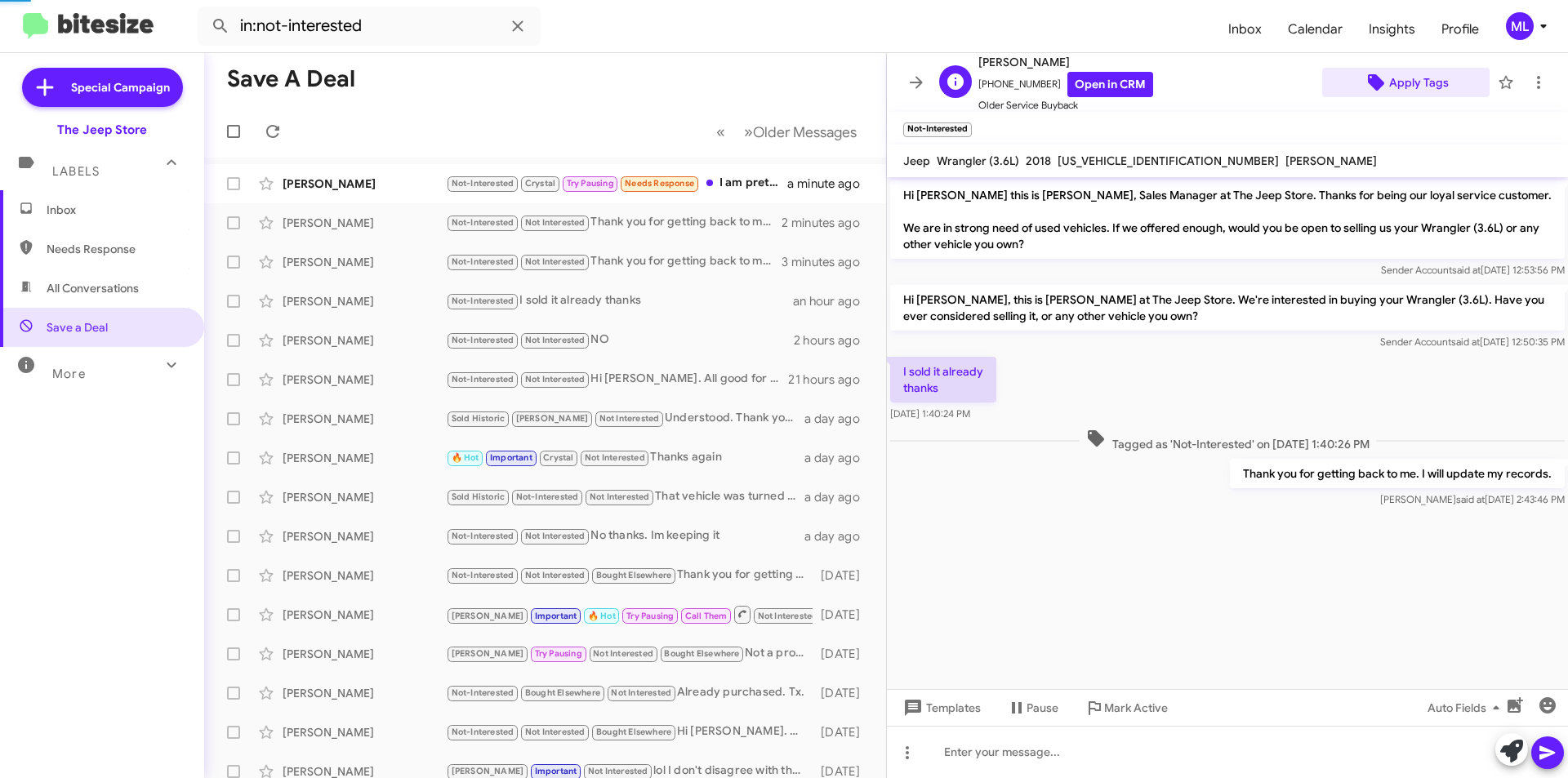
click at [1422, 81] on span "Apply Tags" at bounding box center [1418, 82] width 59 height 29
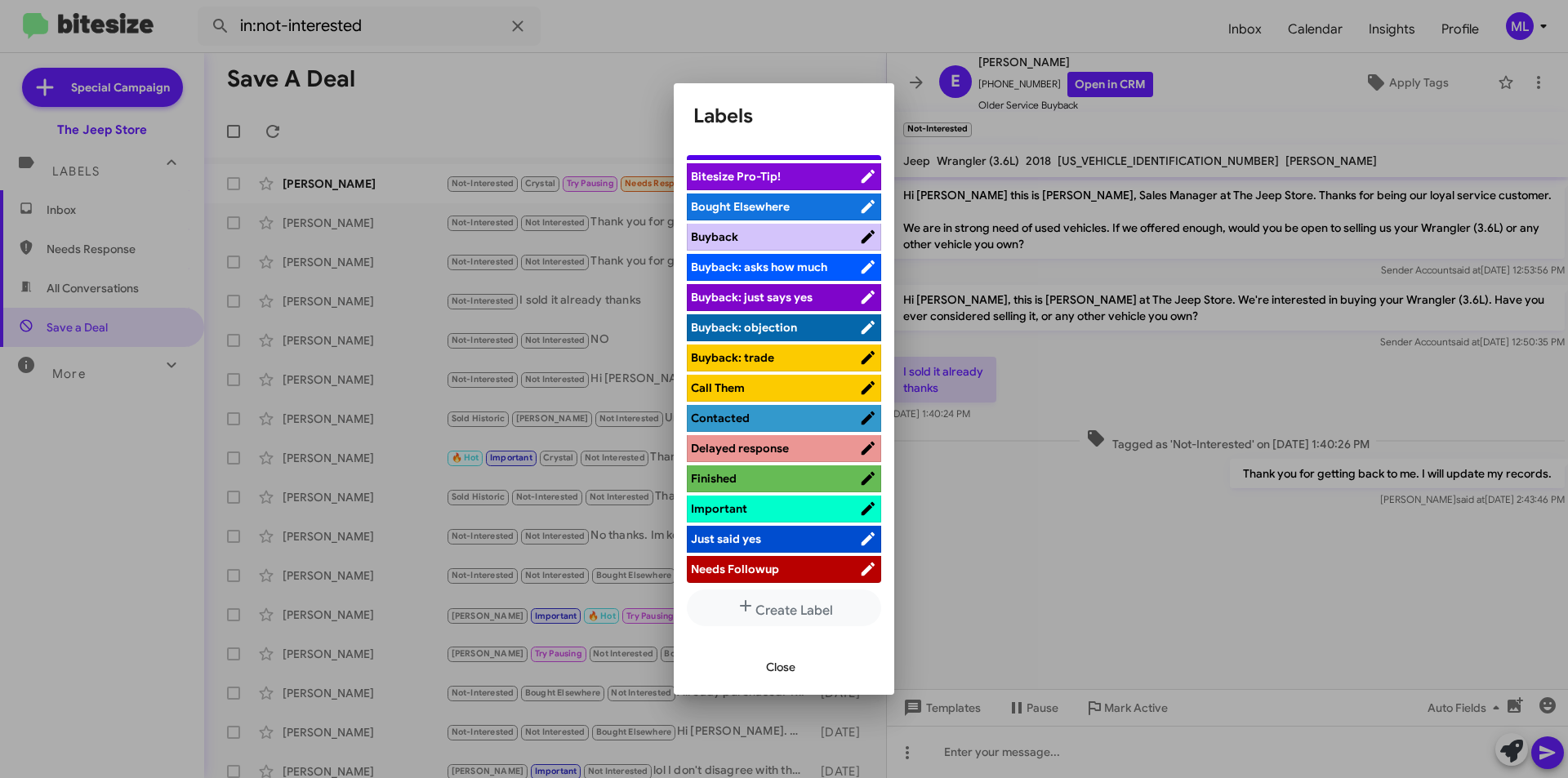
scroll to position [490, 0]
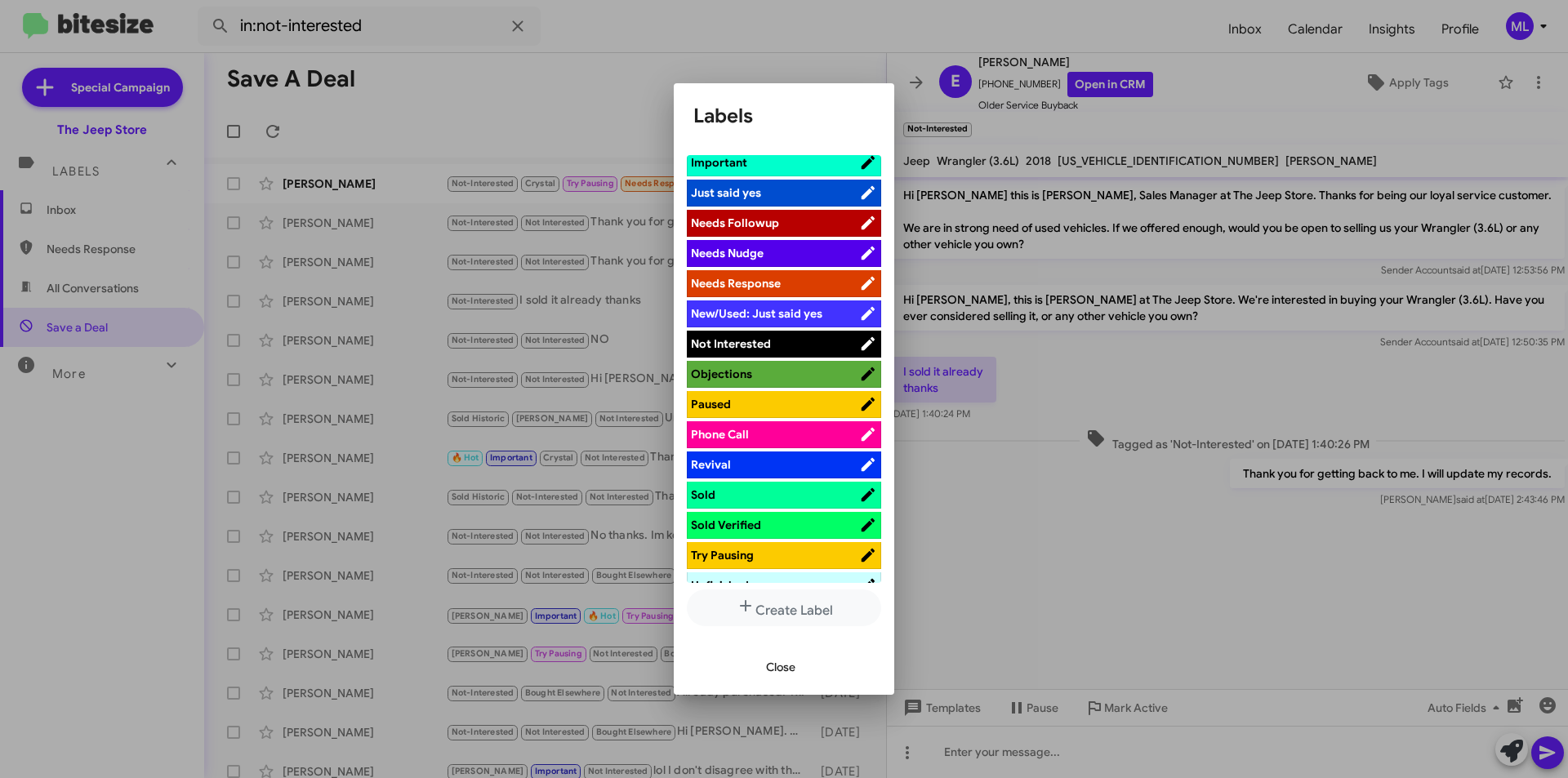
click at [759, 338] on span "Not Interested" at bounding box center [731, 344] width 80 height 15
click at [773, 665] on span "Close" at bounding box center [780, 666] width 29 height 29
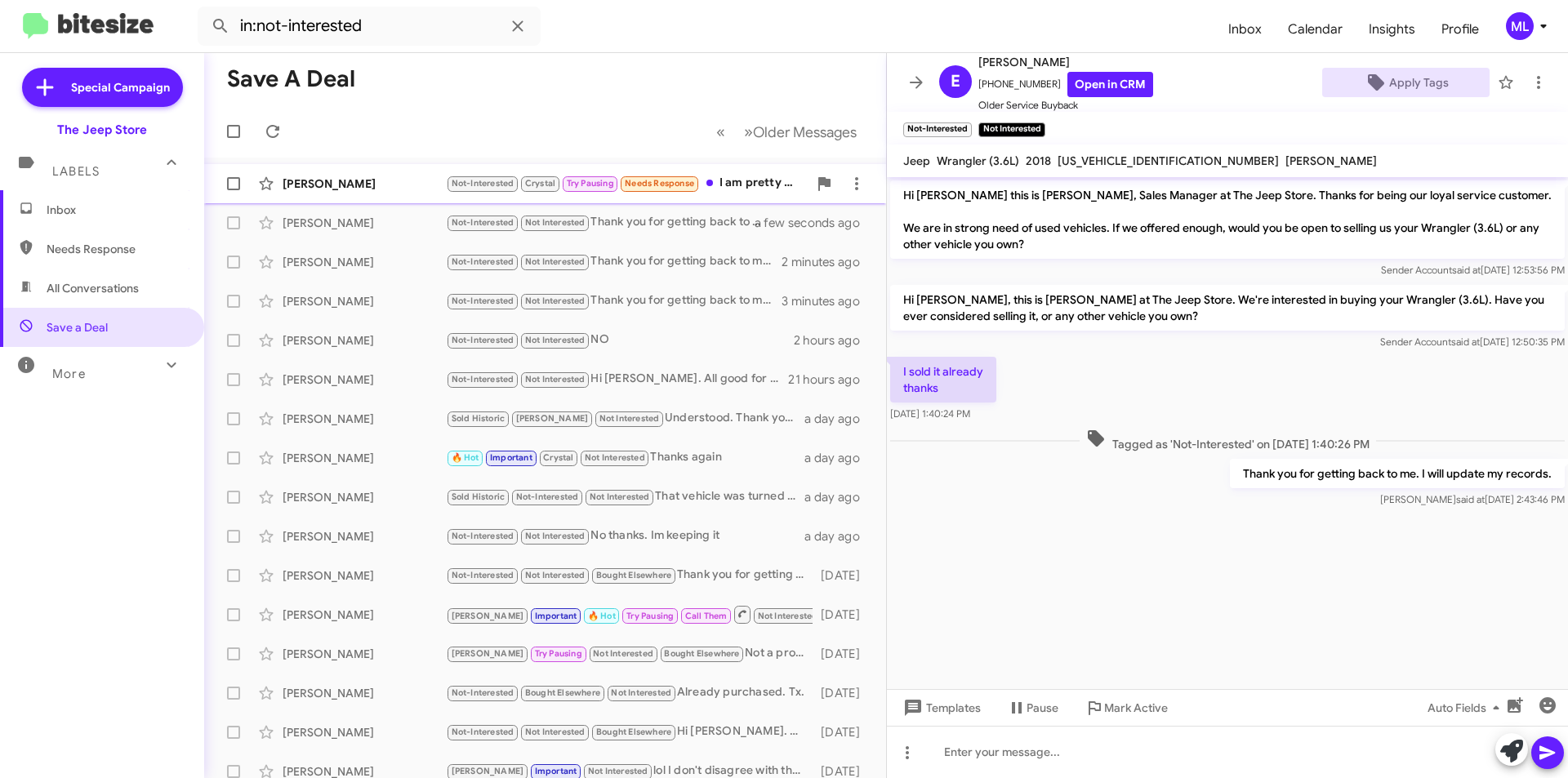
click at [649, 197] on div "[PERSON_NAME] Not-Interested Crystal Try Pausing Needs Response I am pretty goo…" at bounding box center [545, 183] width 656 height 33
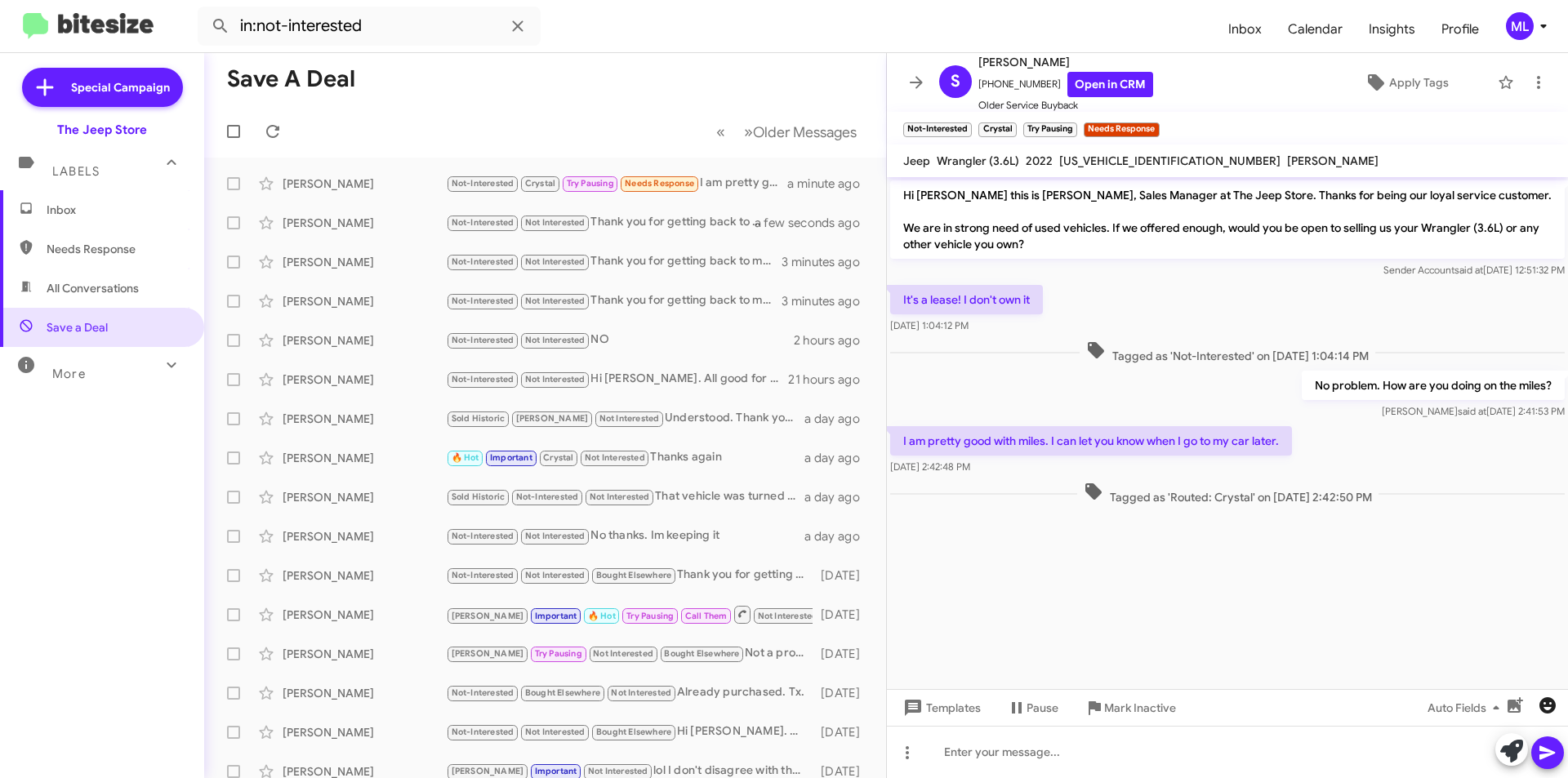
click at [1556, 704] on icon "button" at bounding box center [1548, 705] width 19 height 19
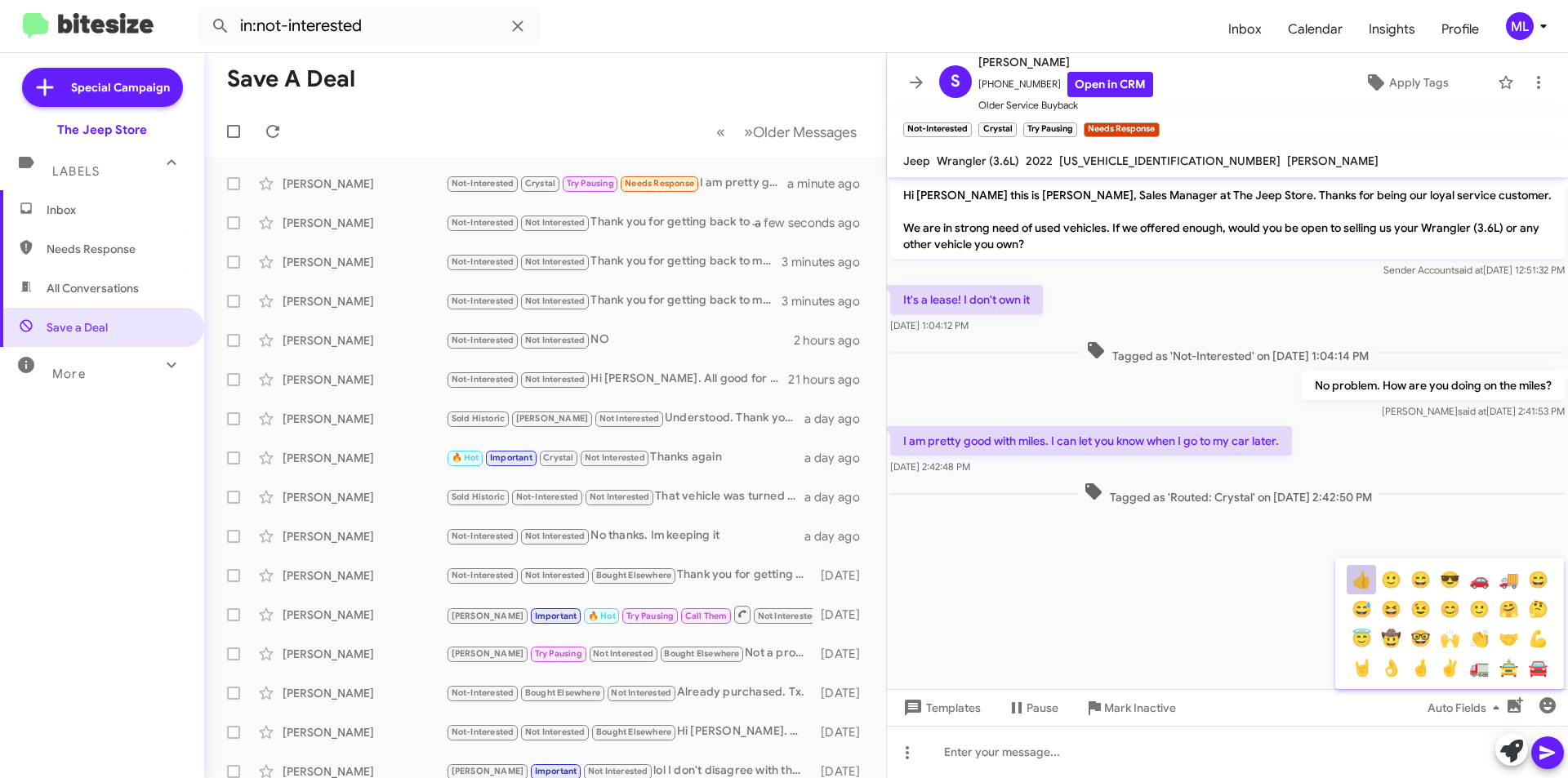
click at [1355, 579] on button "👍" at bounding box center [1361, 580] width 29 height 29
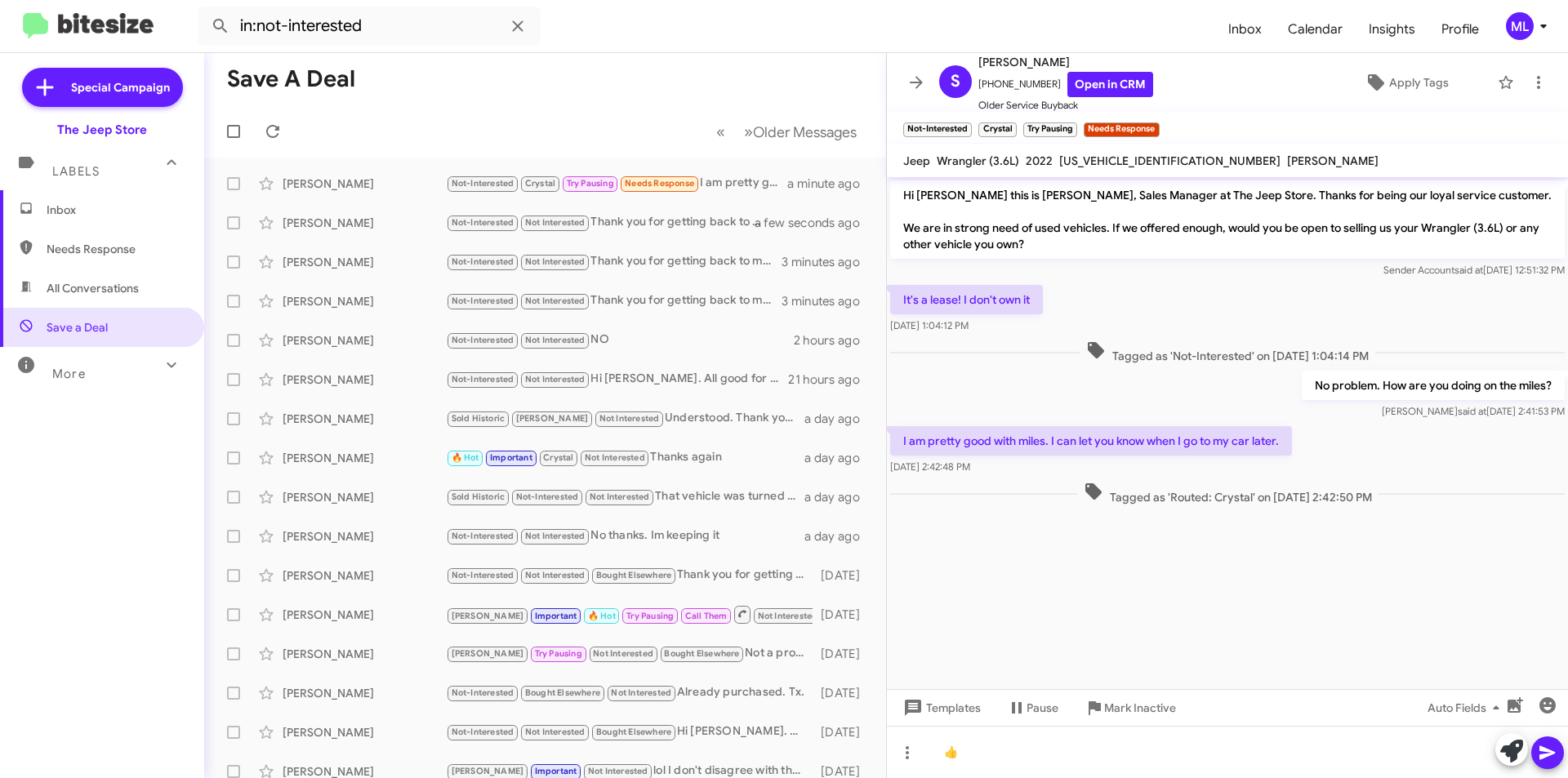
click at [1544, 748] on icon at bounding box center [1548, 753] width 16 height 14
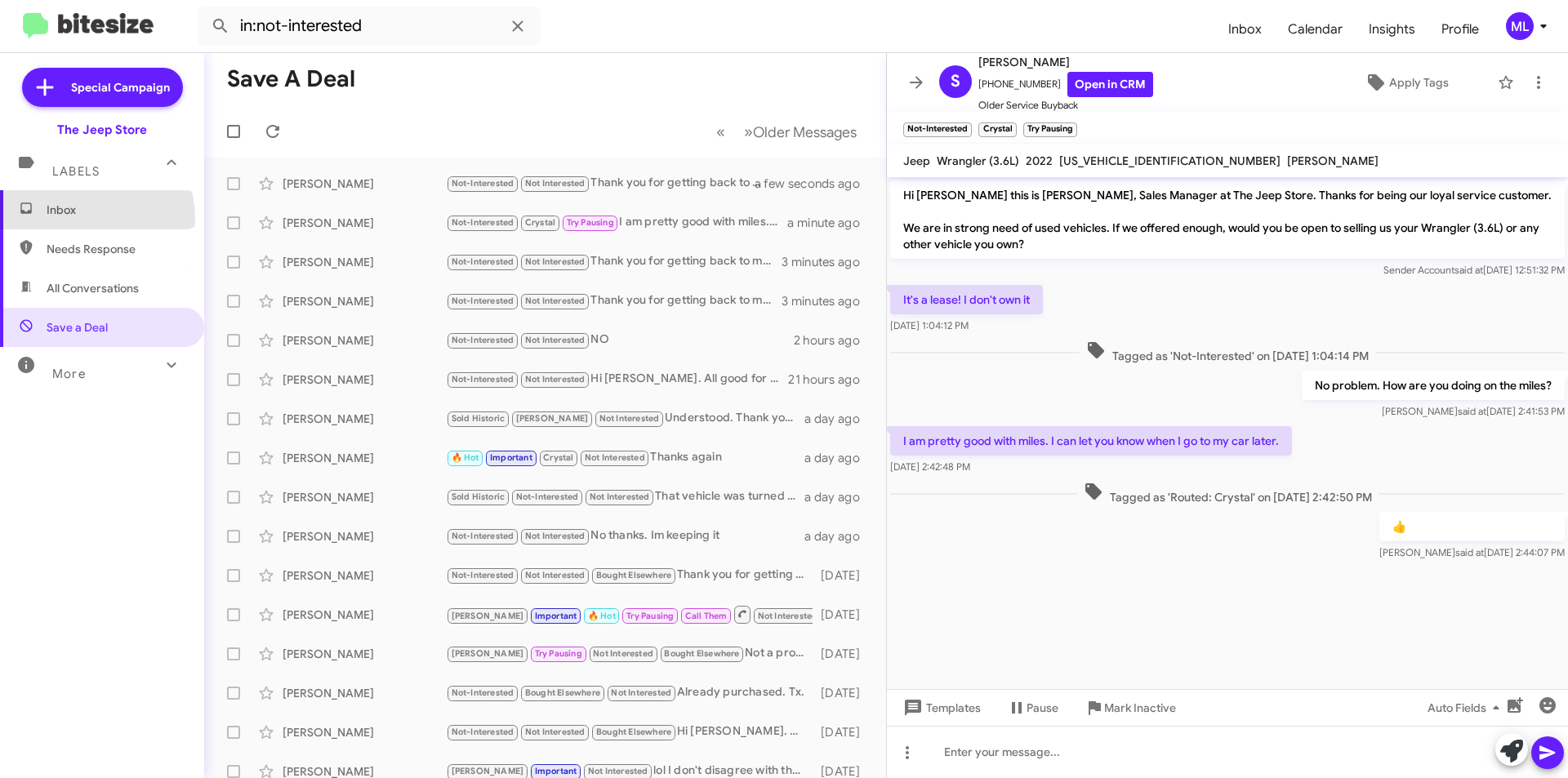
click at [80, 219] on span "Inbox" at bounding box center [102, 210] width 204 height 39
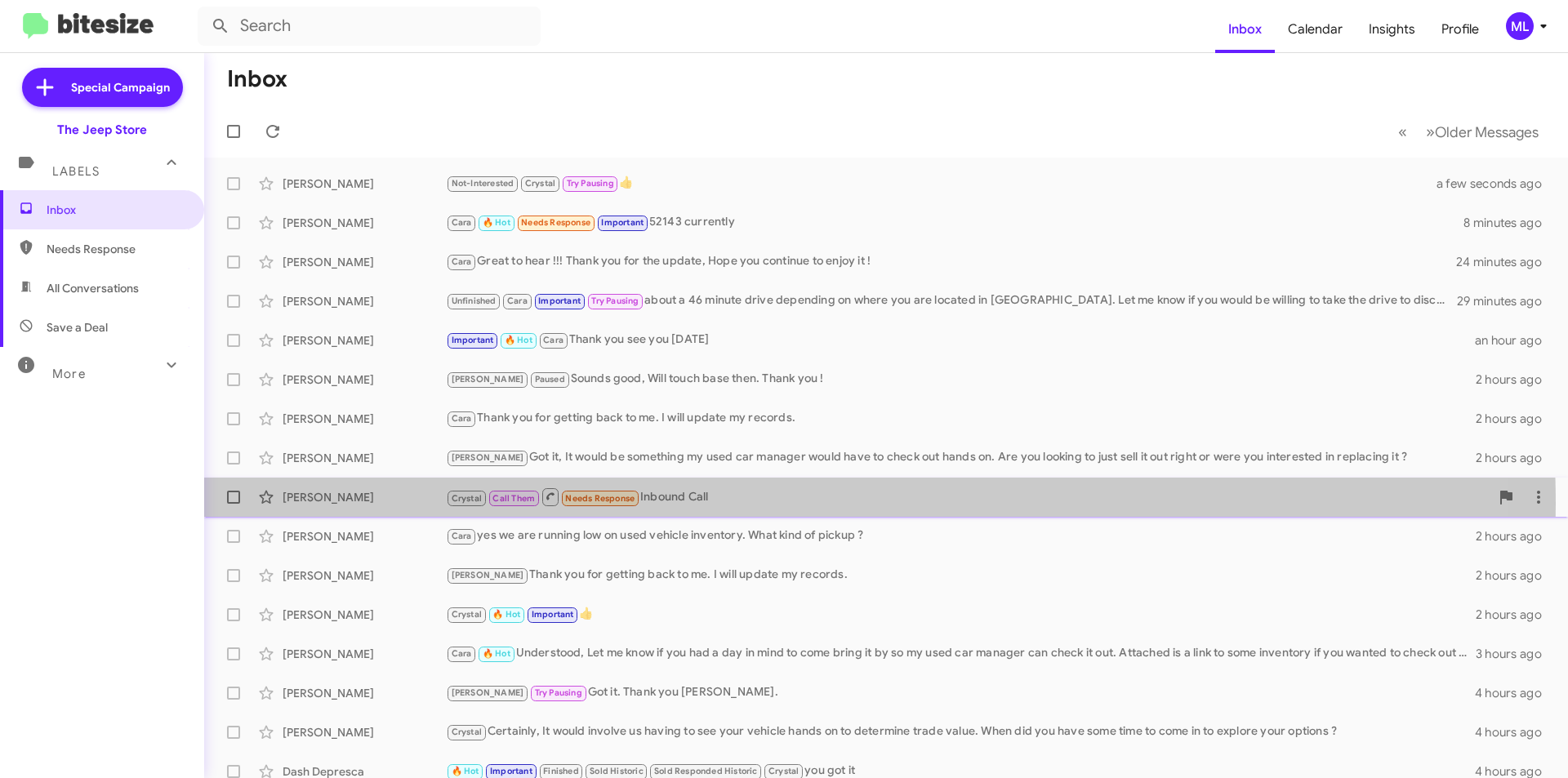
click at [702, 504] on div "Crystal Call Them Needs Response Inbound Call" at bounding box center [967, 496] width 1044 height 20
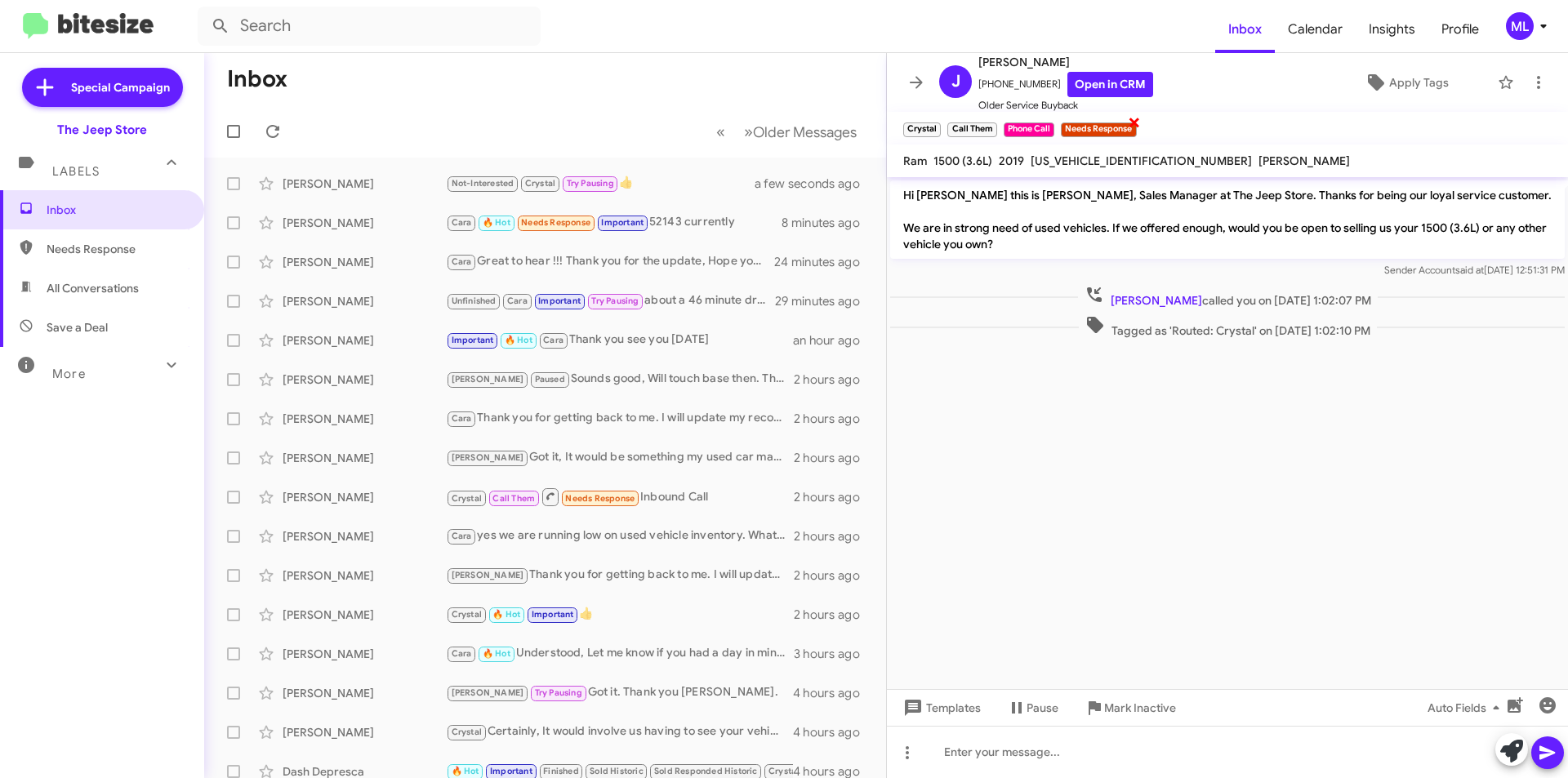
click at [1131, 128] on span "×" at bounding box center [1134, 121] width 13 height 19
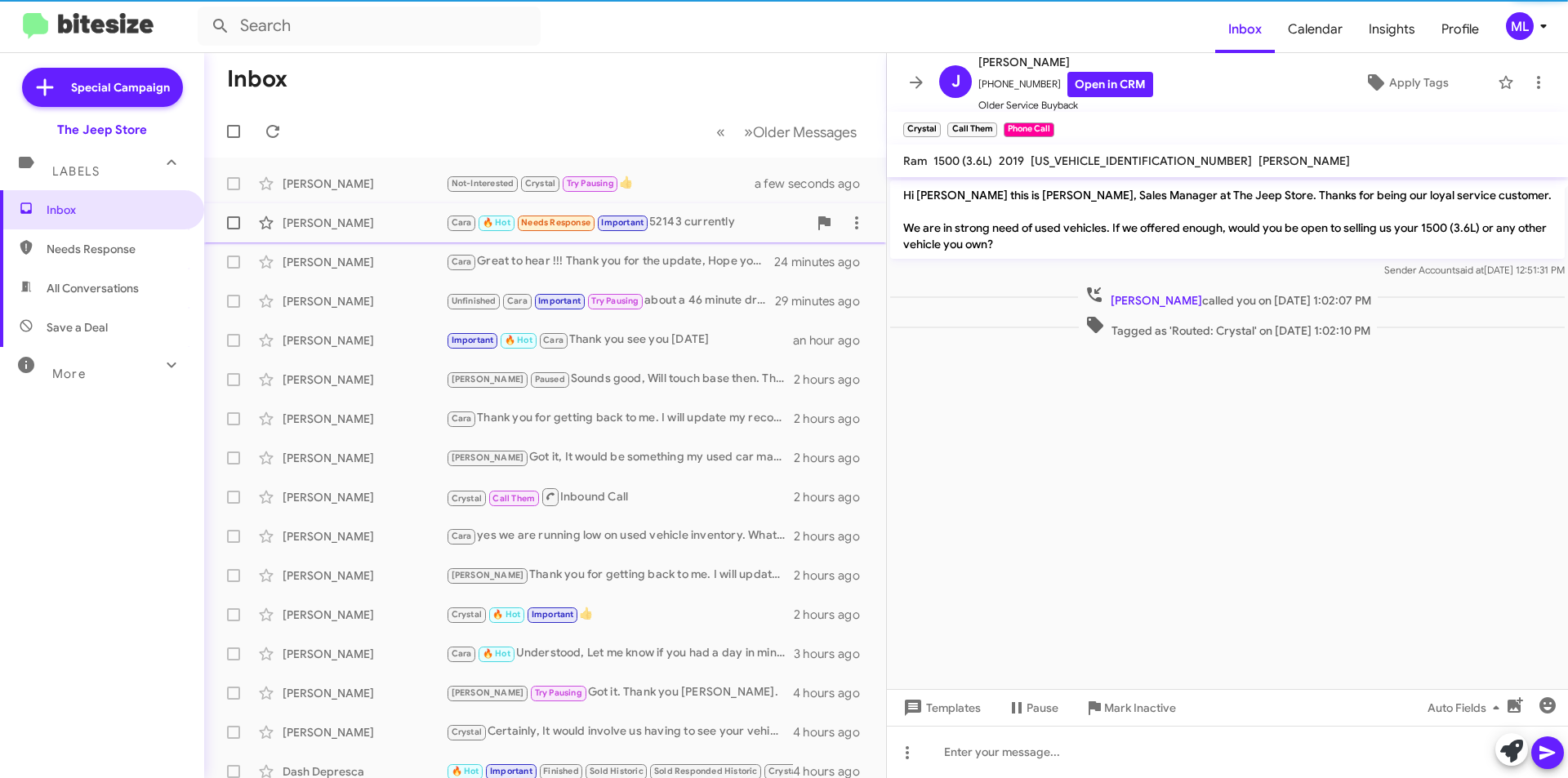
click at [687, 214] on div "Cara 🔥 Hot Needs Response Important 52143 currently" at bounding box center [626, 222] width 361 height 19
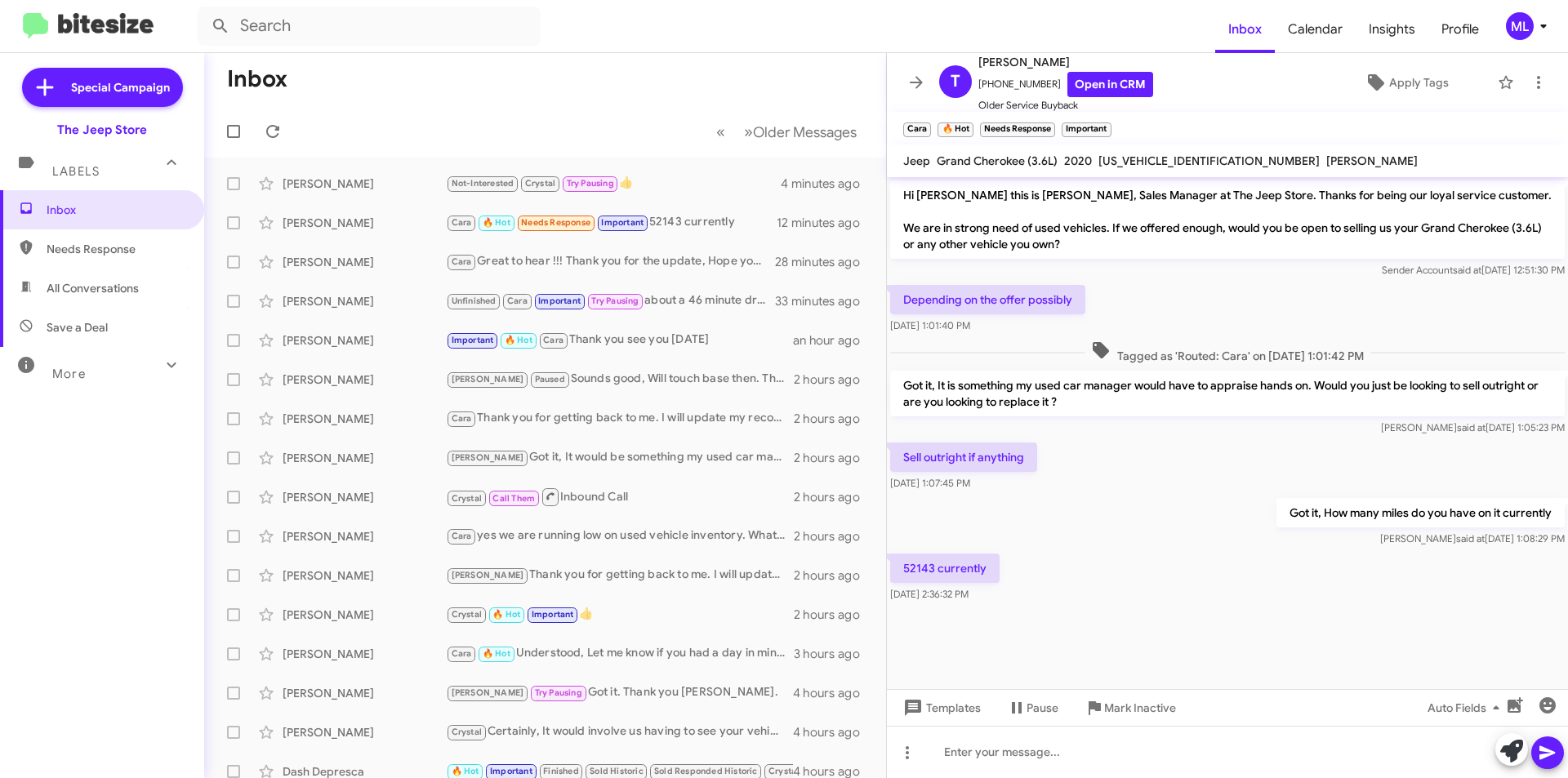
click at [94, 293] on span "All Conversations" at bounding box center [93, 288] width 92 height 16
type input "in:all-conversations"
